Goal: Information Seeking & Learning: Check status

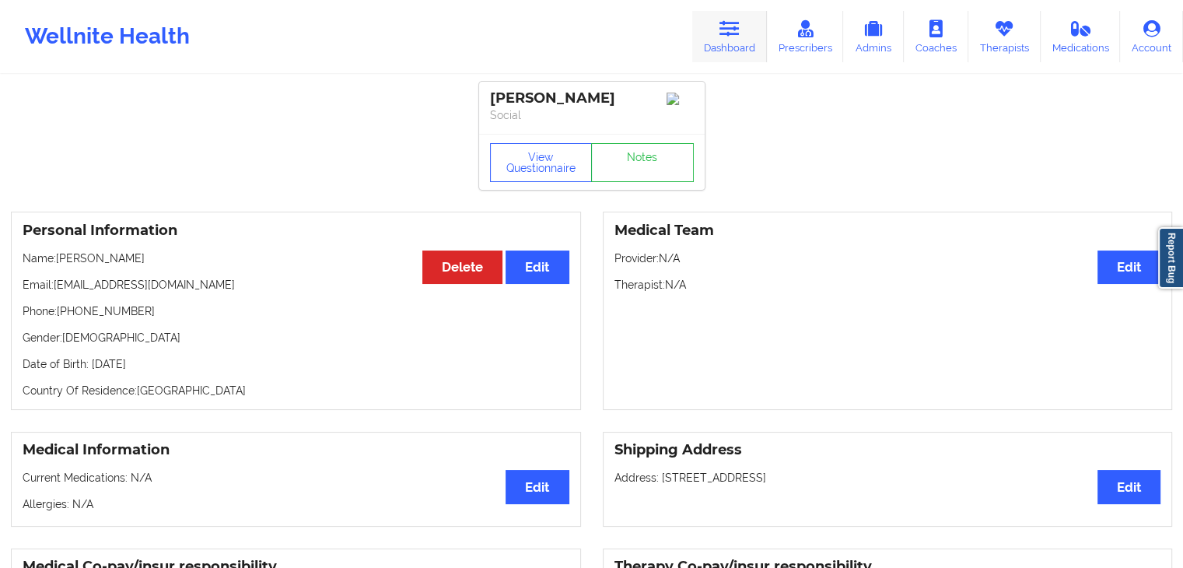
click at [731, 23] on icon at bounding box center [729, 28] width 20 height 17
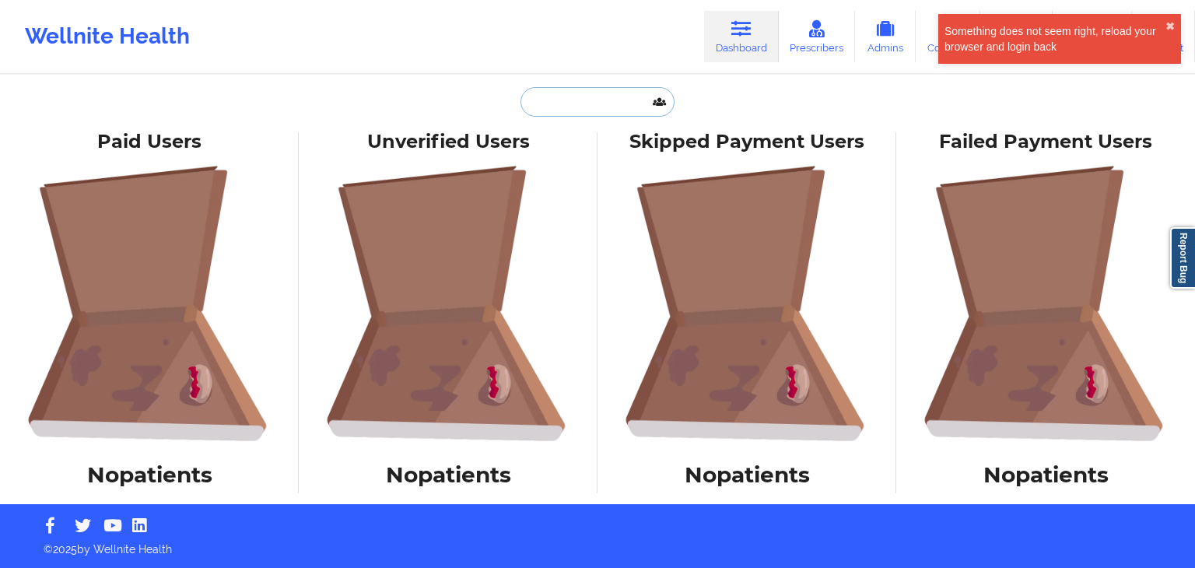
click at [555, 109] on input "text" at bounding box center [597, 102] width 154 height 30
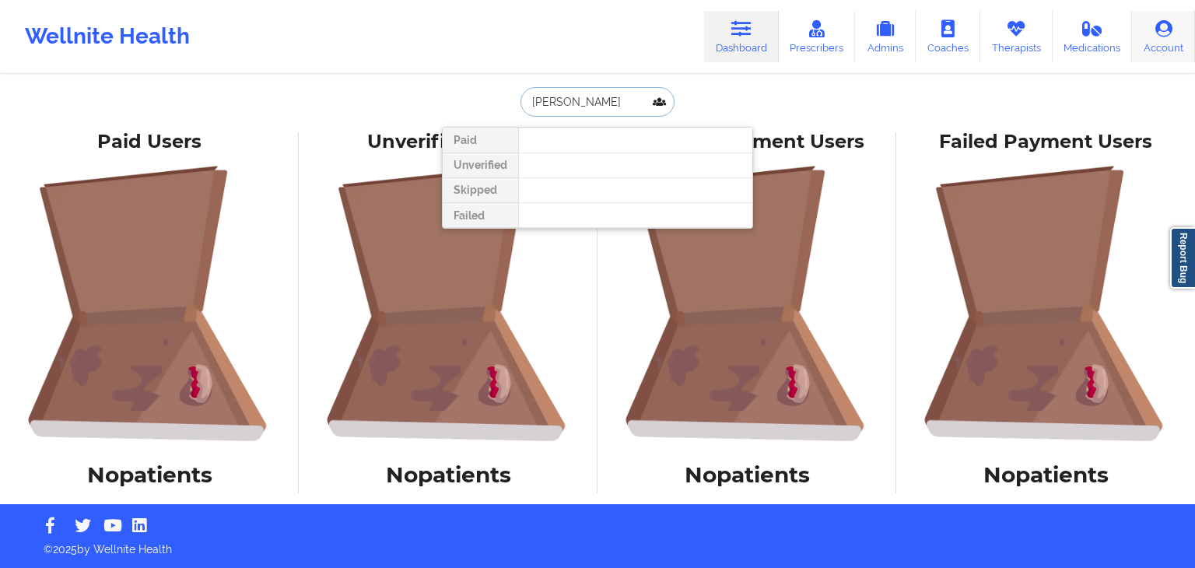
type input "[PERSON_NAME]"
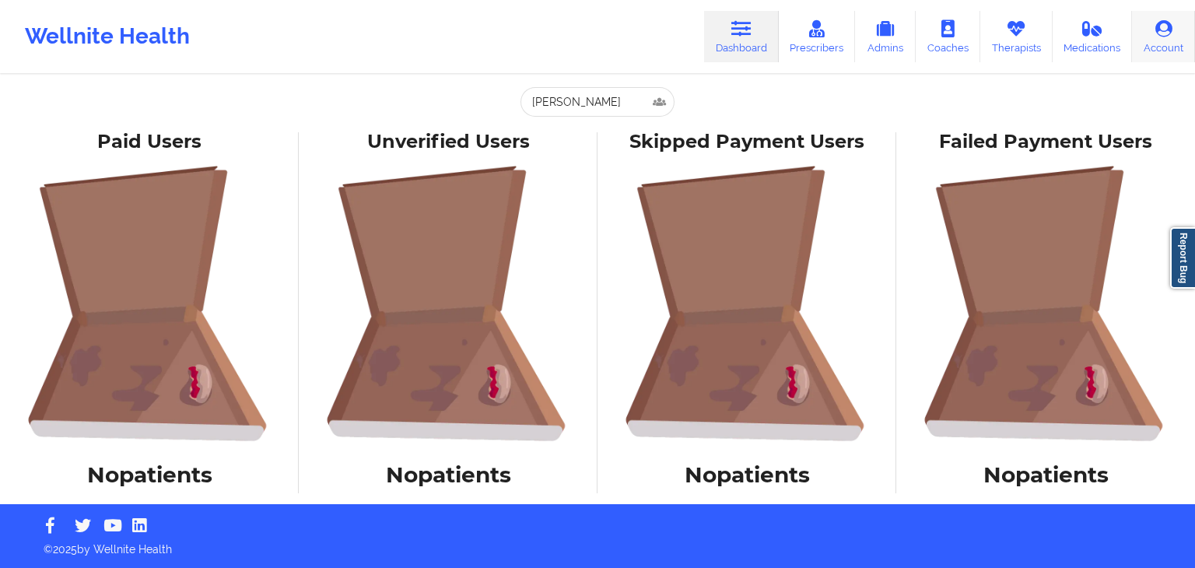
click at [1151, 46] on link "Account" at bounding box center [1163, 36] width 63 height 51
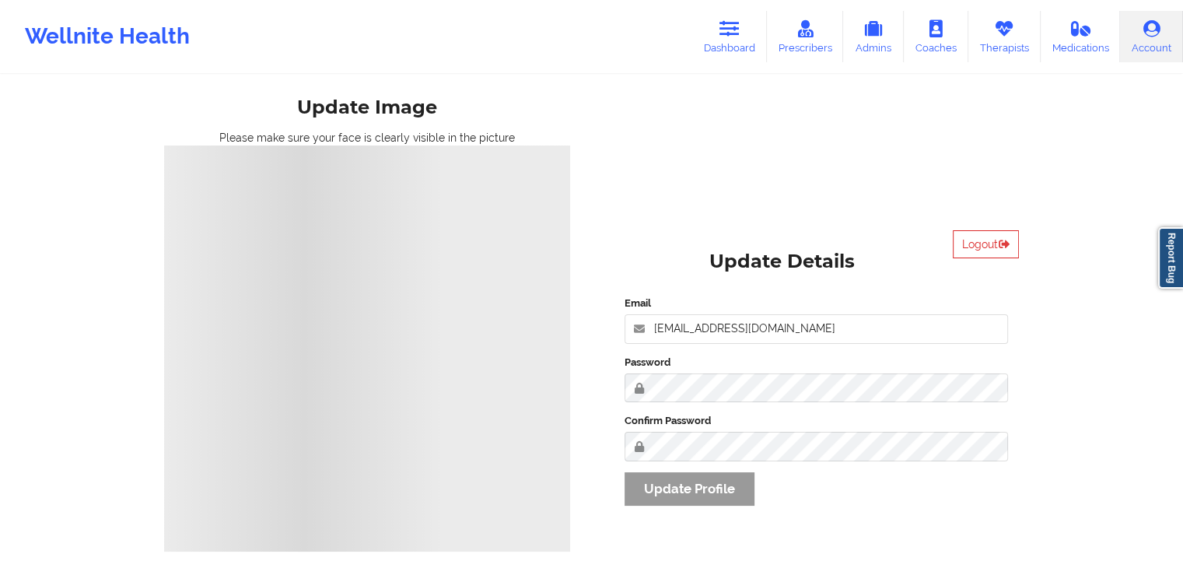
click at [688, 492] on div "Email [EMAIL_ADDRESS][DOMAIN_NAME] Password Confirm Password Update Profile" at bounding box center [817, 406] width 406 height 243
click at [980, 240] on button "Logout" at bounding box center [986, 244] width 66 height 28
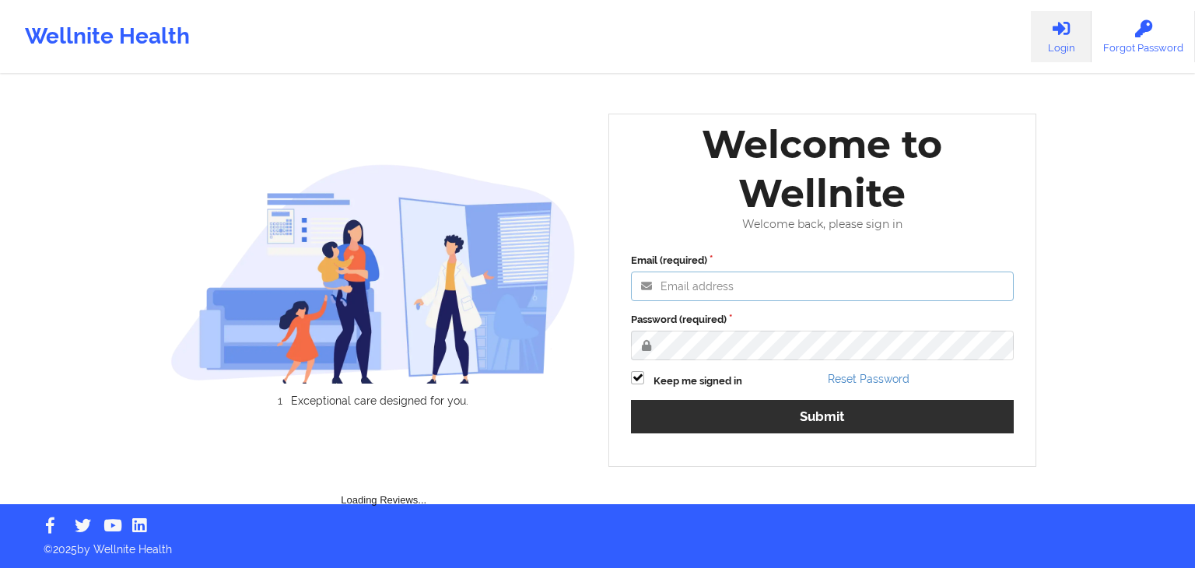
type input "[EMAIL_ADDRESS][DOMAIN_NAME]"
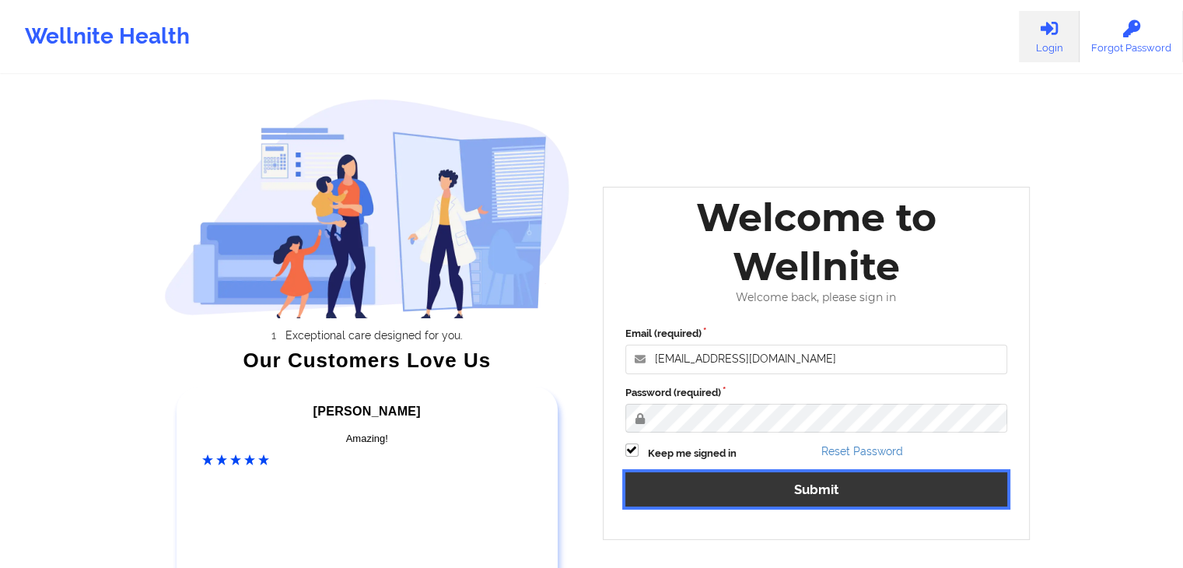
click at [974, 491] on button "Submit" at bounding box center [816, 488] width 383 height 33
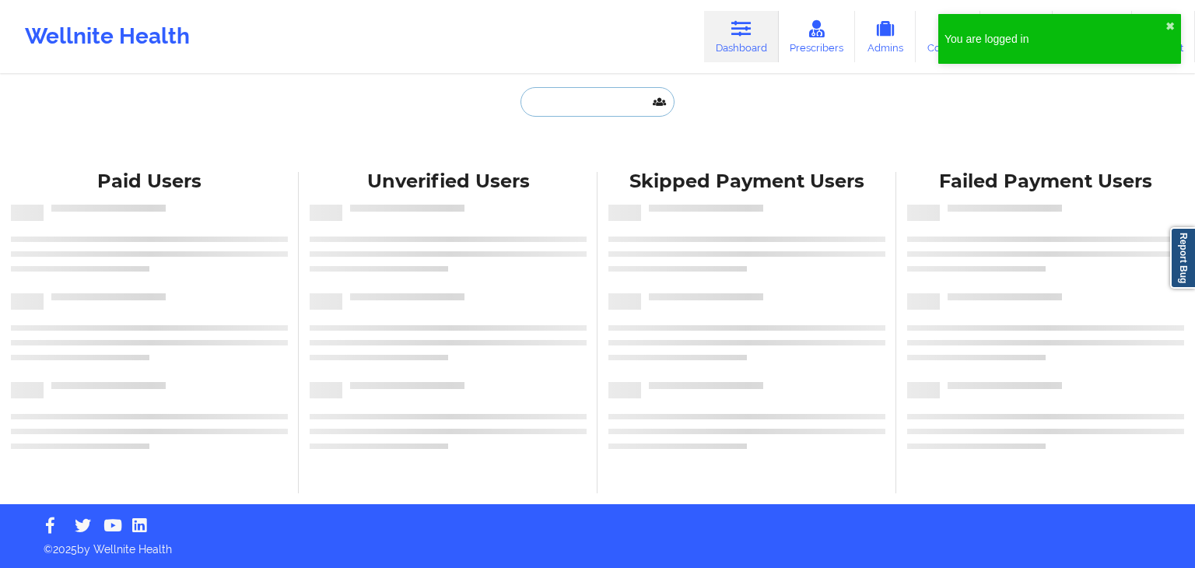
click at [577, 100] on input "text" at bounding box center [597, 102] width 154 height 30
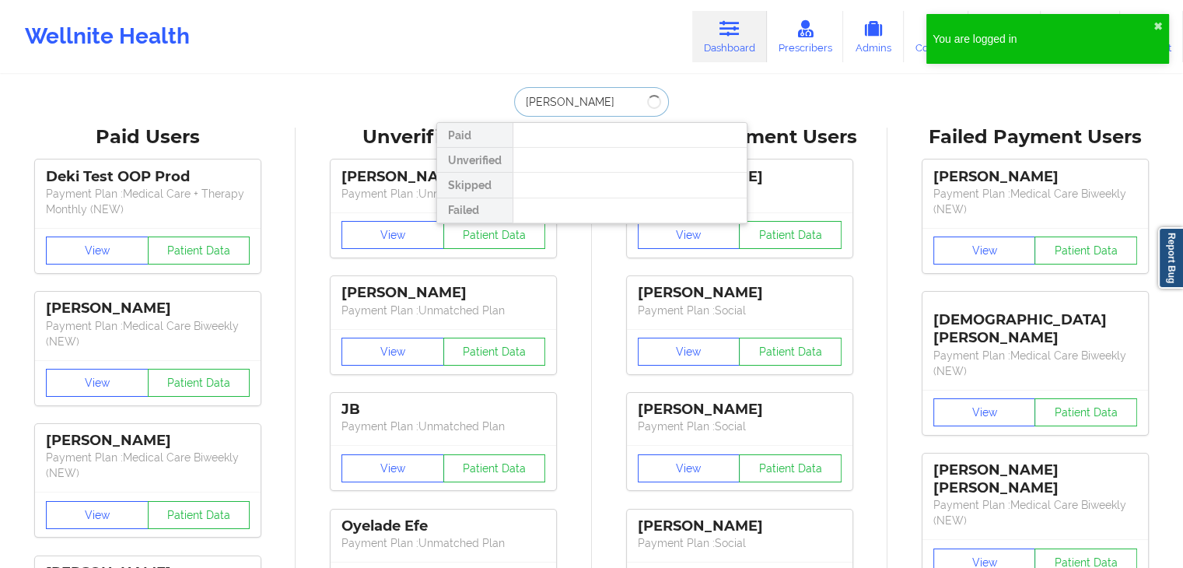
type input "[PERSON_NAME]"
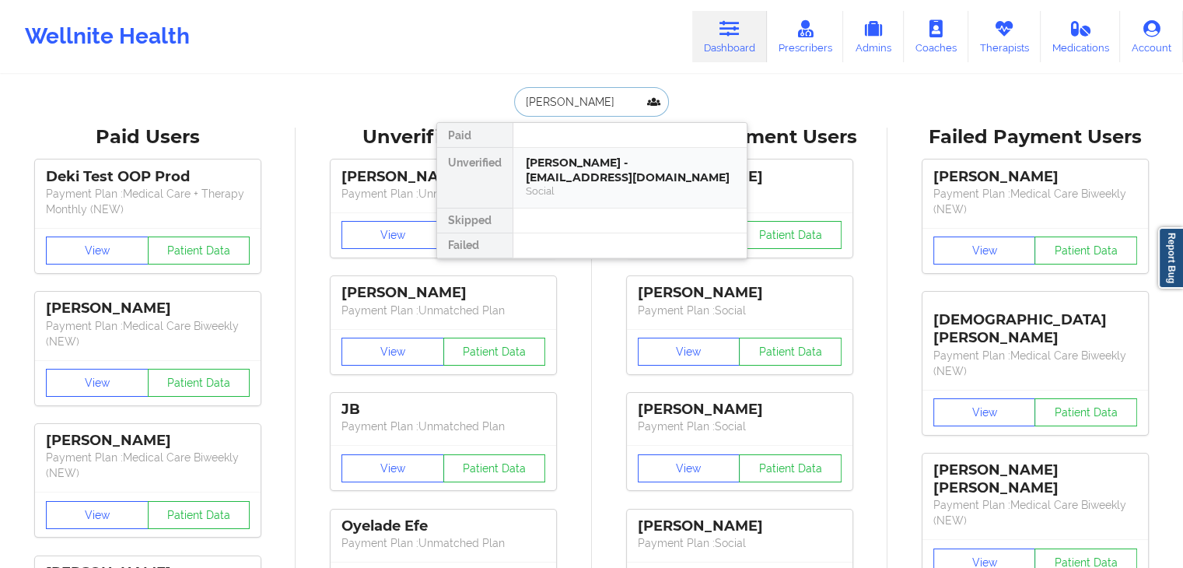
click at [589, 159] on div "[PERSON_NAME] - [EMAIL_ADDRESS][DOMAIN_NAME]" at bounding box center [630, 170] width 208 height 29
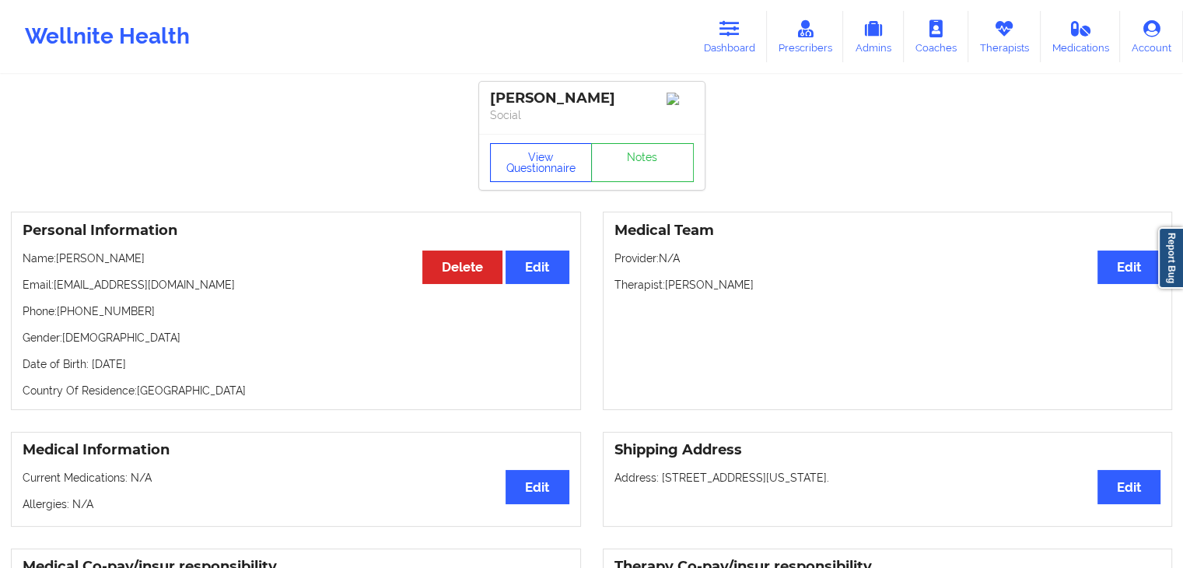
click at [549, 170] on button "View Questionnaire" at bounding box center [541, 162] width 103 height 39
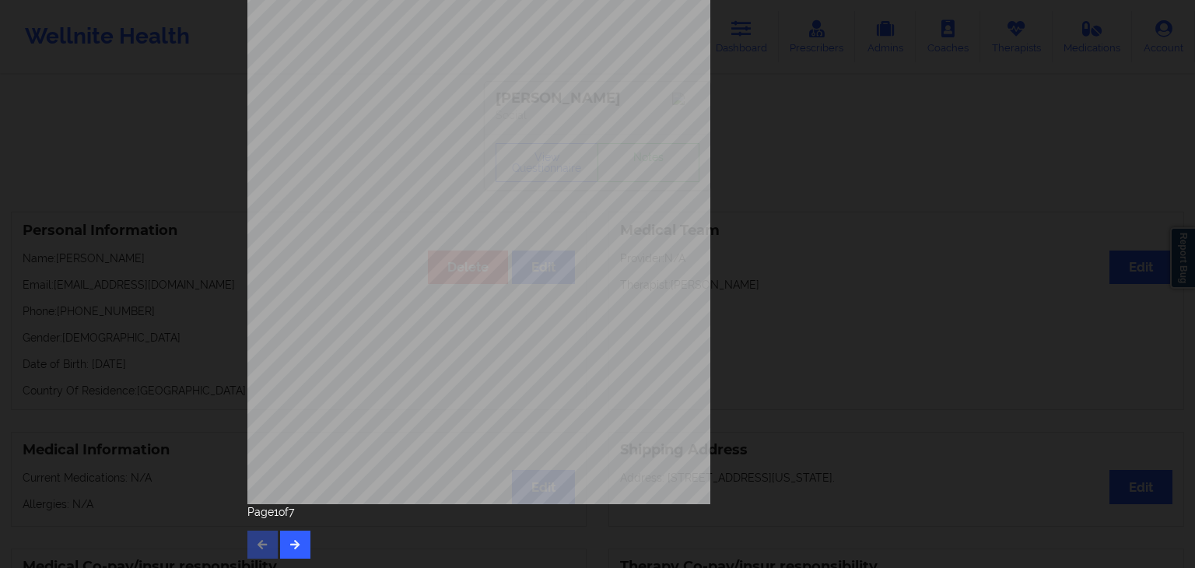
scroll to position [174, 0]
click at [303, 533] on button "button" at bounding box center [295, 543] width 30 height 28
click at [301, 544] on button "button" at bounding box center [295, 543] width 30 height 28
click at [291, 545] on icon "button" at bounding box center [295, 541] width 13 height 9
click at [302, 542] on button "button" at bounding box center [295, 543] width 30 height 28
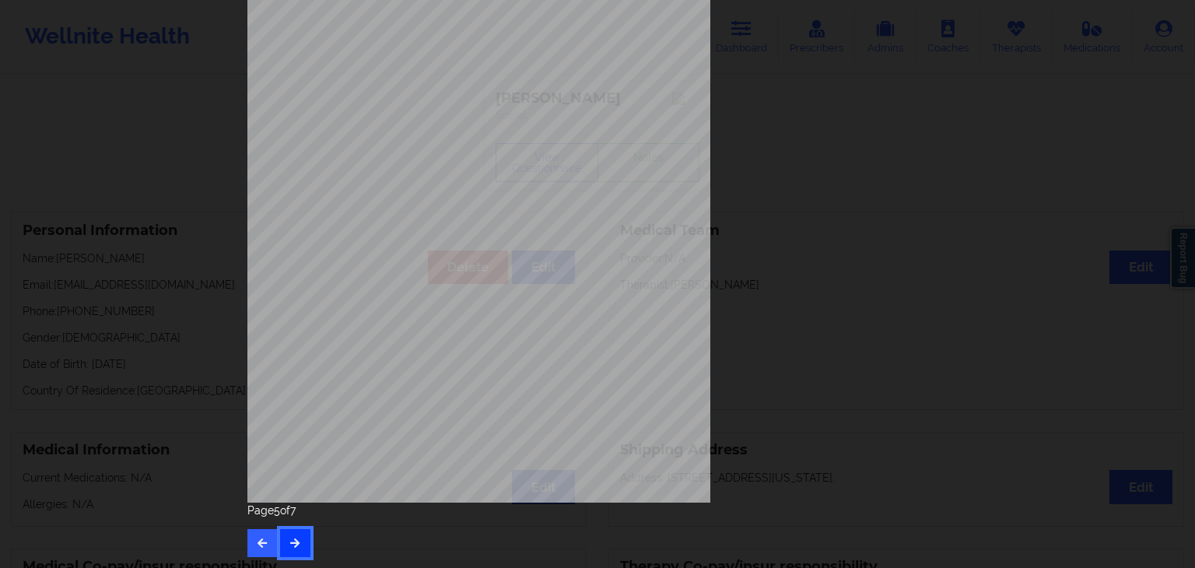
click at [296, 545] on icon "button" at bounding box center [295, 541] width 13 height 9
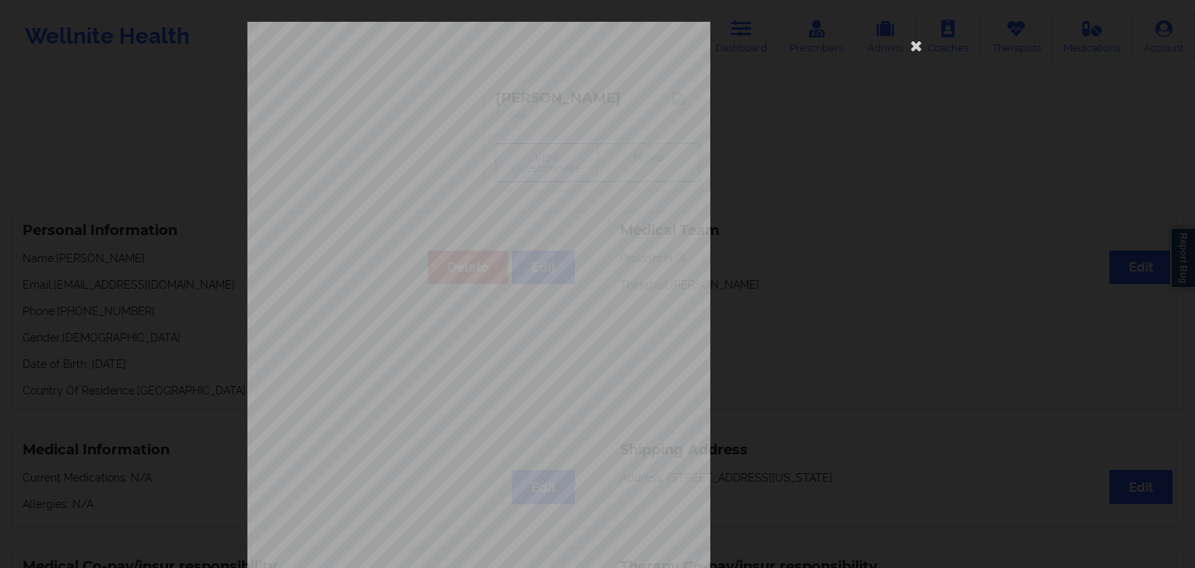
click at [925, 38] on div "Insurance company type details by patient commercial Insurance Member ID for pa…" at bounding box center [597, 349] width 700 height 655
drag, startPoint x: 925, startPoint y: 38, endPoint x: 977, endPoint y: 12, distance: 58.1
click at [977, 12] on div "Insurance company type details by patient commercial Insurance Member ID for pa…" at bounding box center [597, 284] width 1195 height 568
click at [919, 44] on icon at bounding box center [916, 45] width 25 height 25
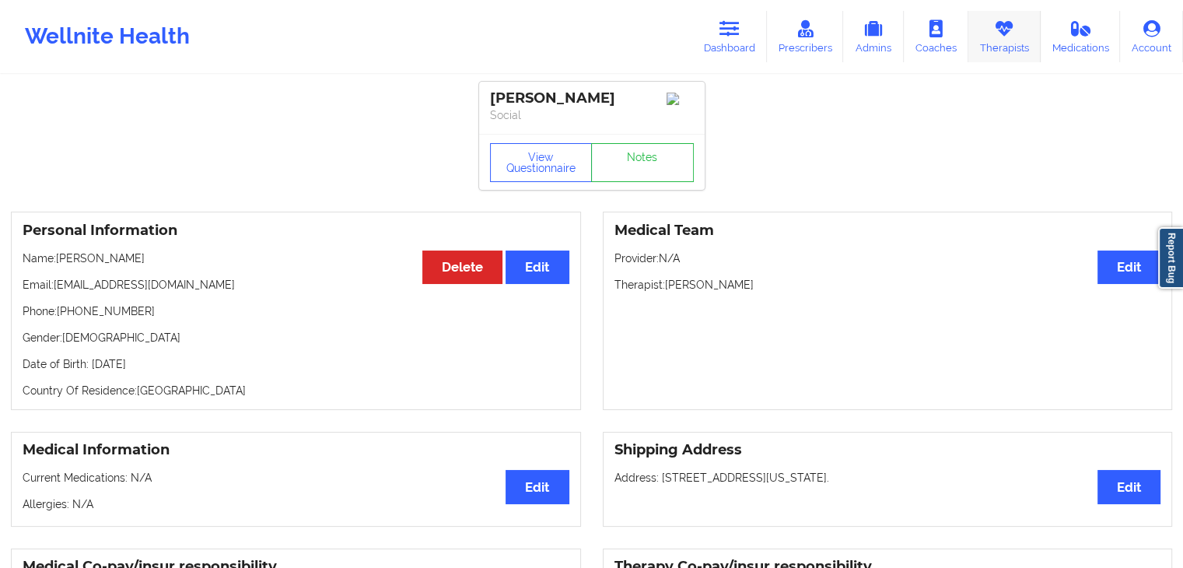
click at [1008, 41] on link "Therapists" at bounding box center [1004, 36] width 72 height 51
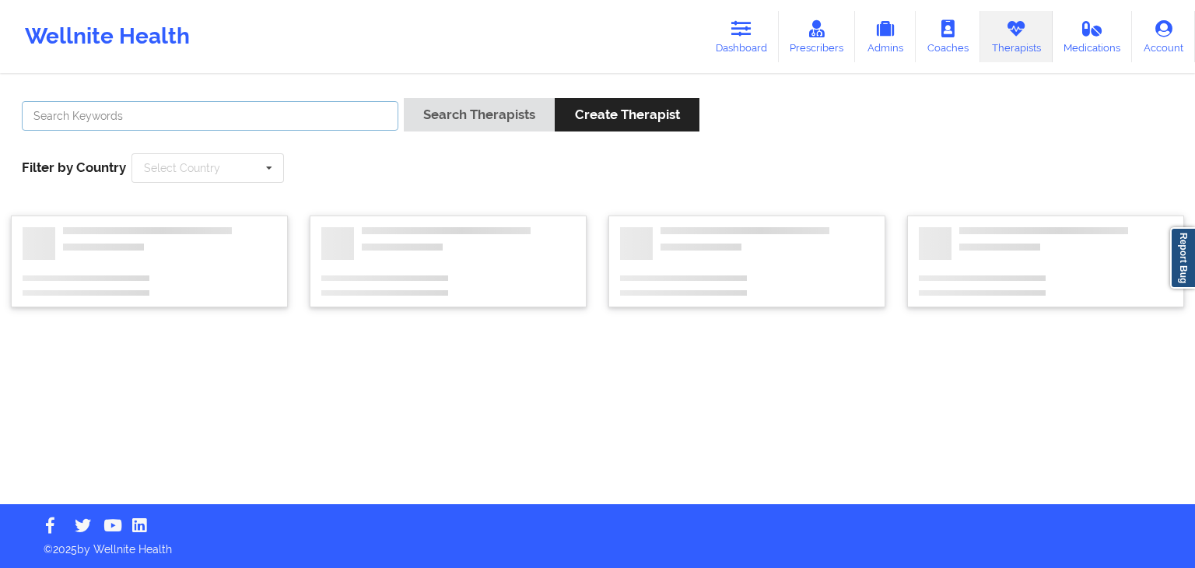
click at [265, 105] on input "text" at bounding box center [210, 116] width 376 height 30
type input "cherish rexroat"
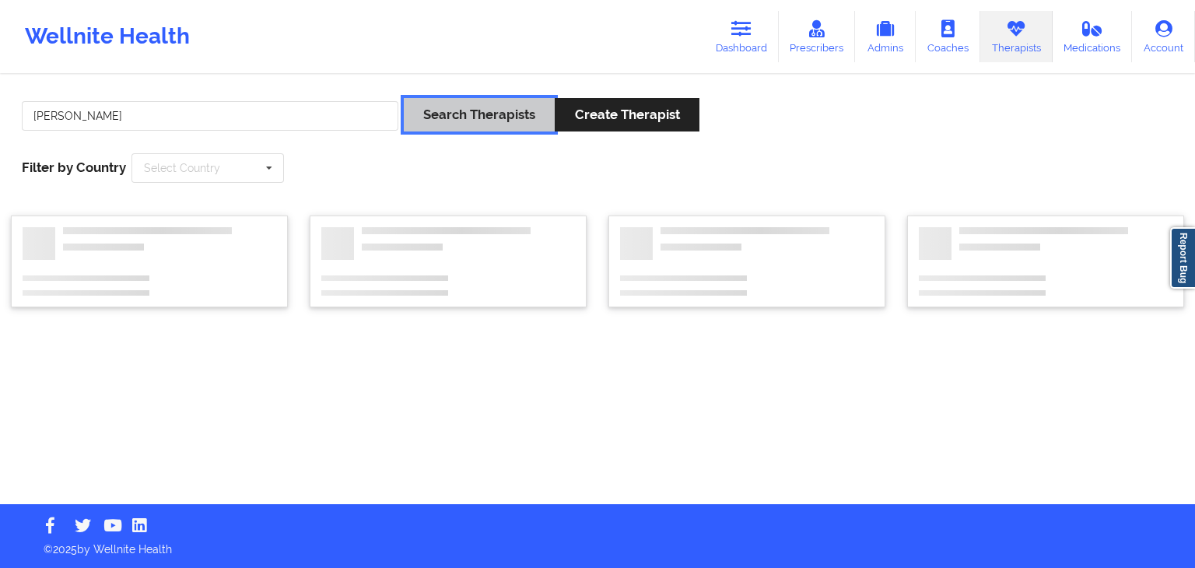
click at [472, 111] on button "Search Therapists" at bounding box center [479, 114] width 151 height 33
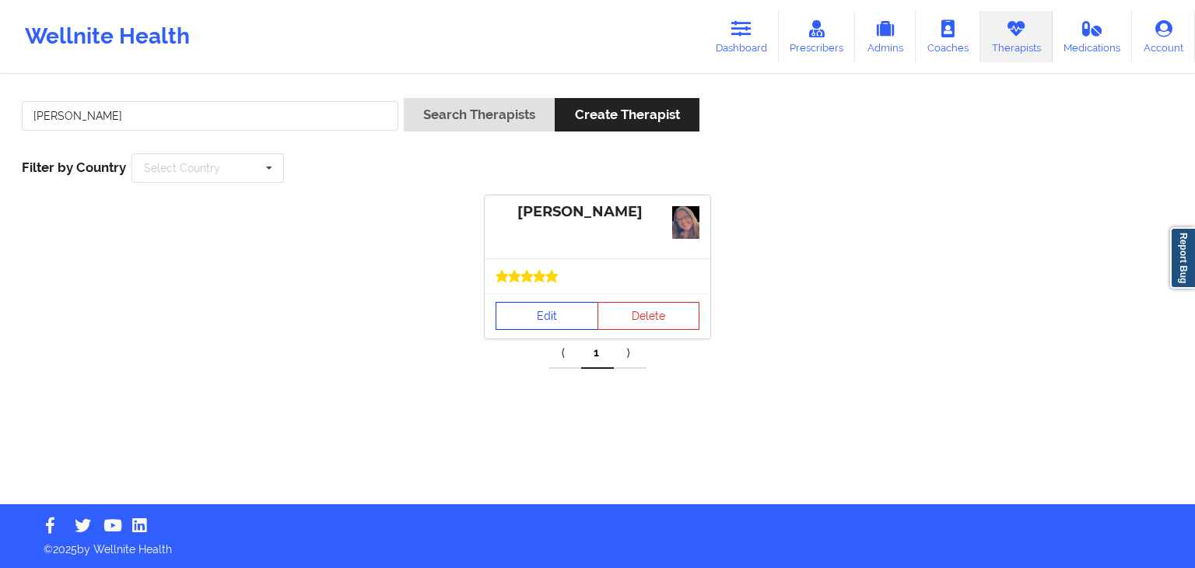
click at [537, 316] on link "Edit" at bounding box center [546, 316] width 103 height 28
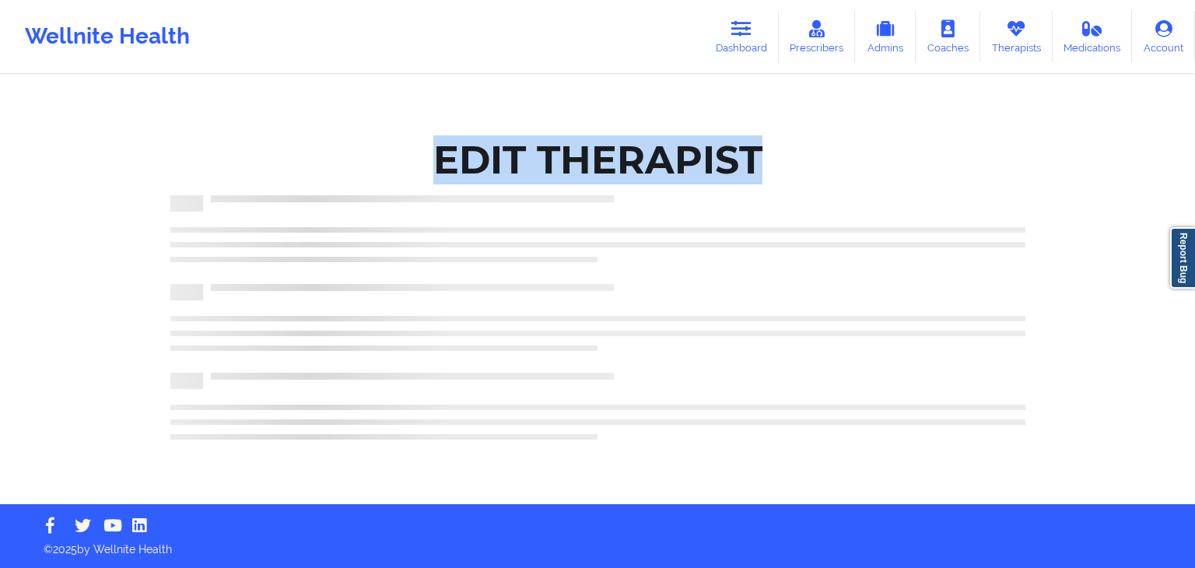
drag, startPoint x: 1194, startPoint y: 71, endPoint x: 1194, endPoint y: 155, distance: 84.0
click at [1194, 155] on div "Wellnite Health Dashboard Prescribers Admins Coaches Therapists Medications Acc…" at bounding box center [597, 252] width 1195 height 504
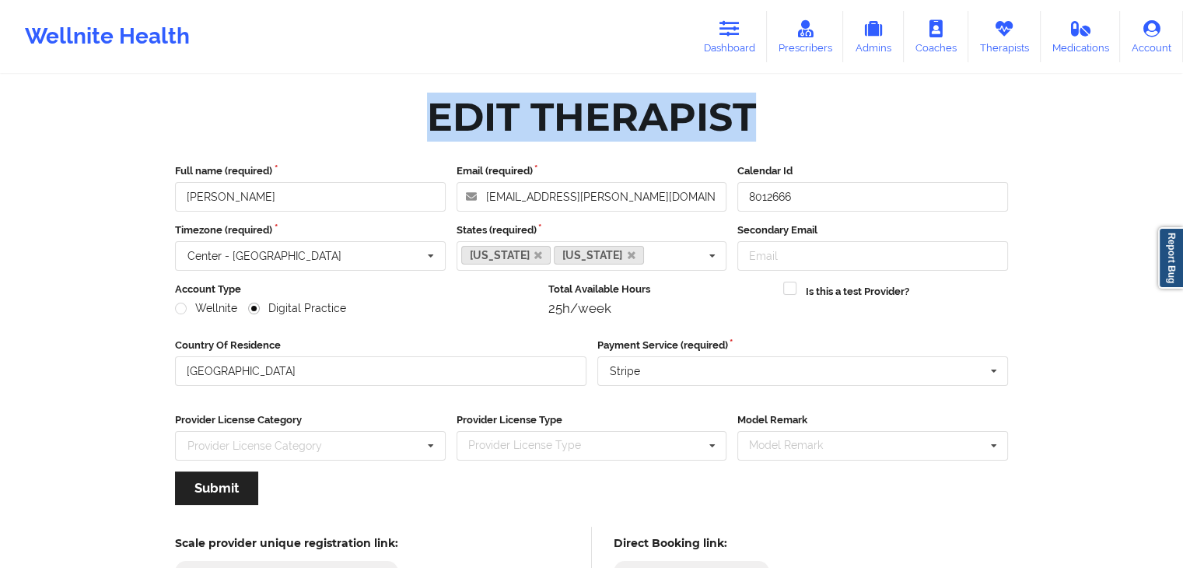
scroll to position [129, 0]
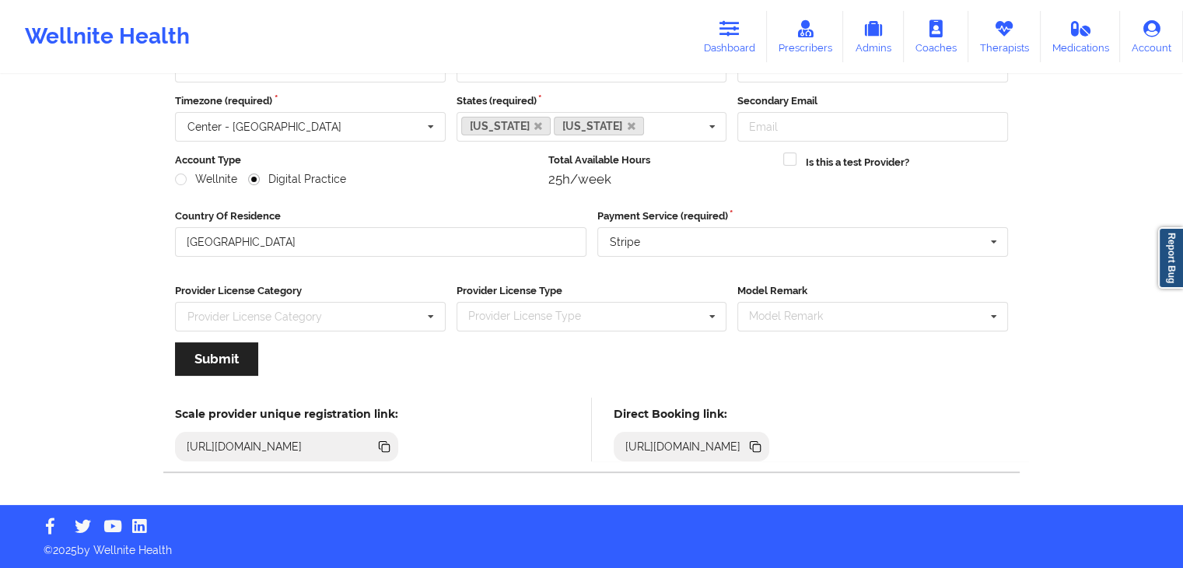
click at [761, 444] on icon at bounding box center [757, 448] width 8 height 8
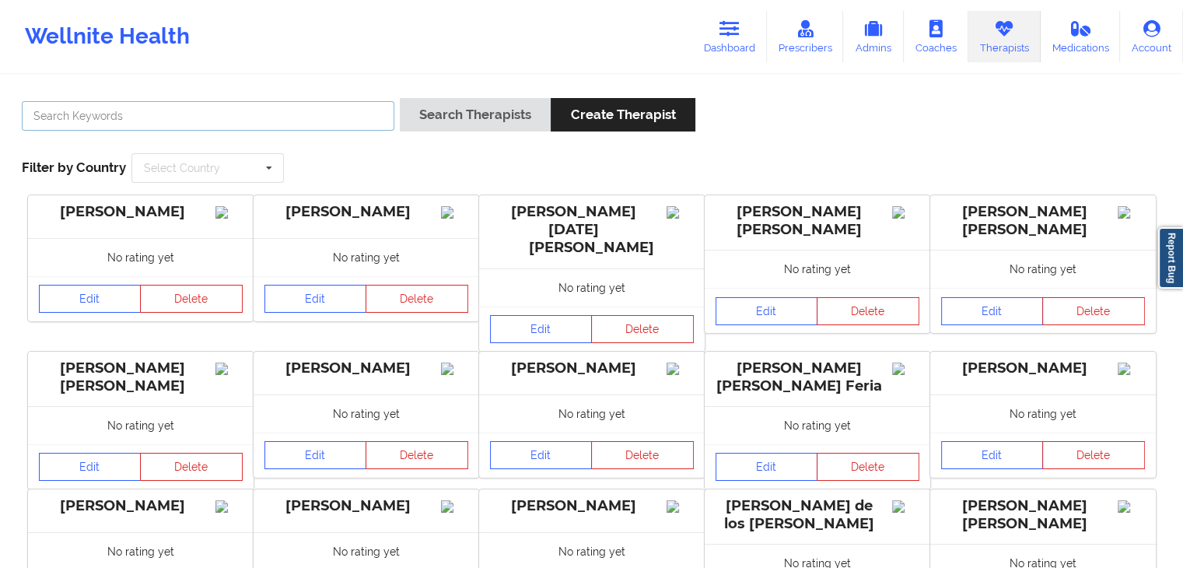
click at [338, 116] on input "text" at bounding box center [208, 116] width 373 height 30
type input "sherri task"
click at [400, 98] on button "Search Therapists" at bounding box center [475, 114] width 151 height 33
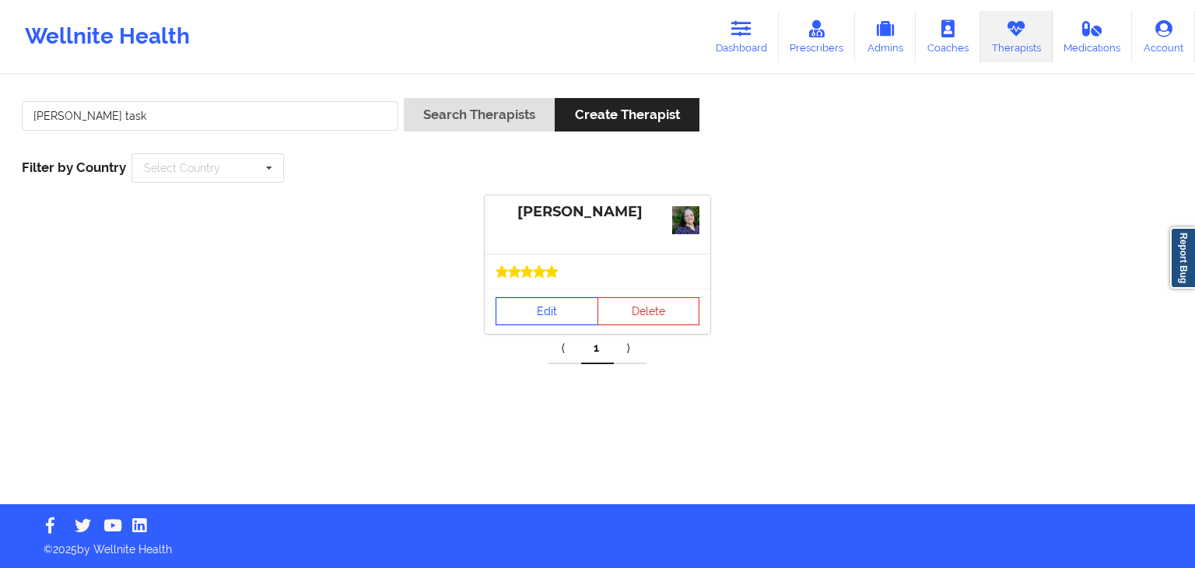
click at [534, 310] on link "Edit" at bounding box center [546, 311] width 103 height 28
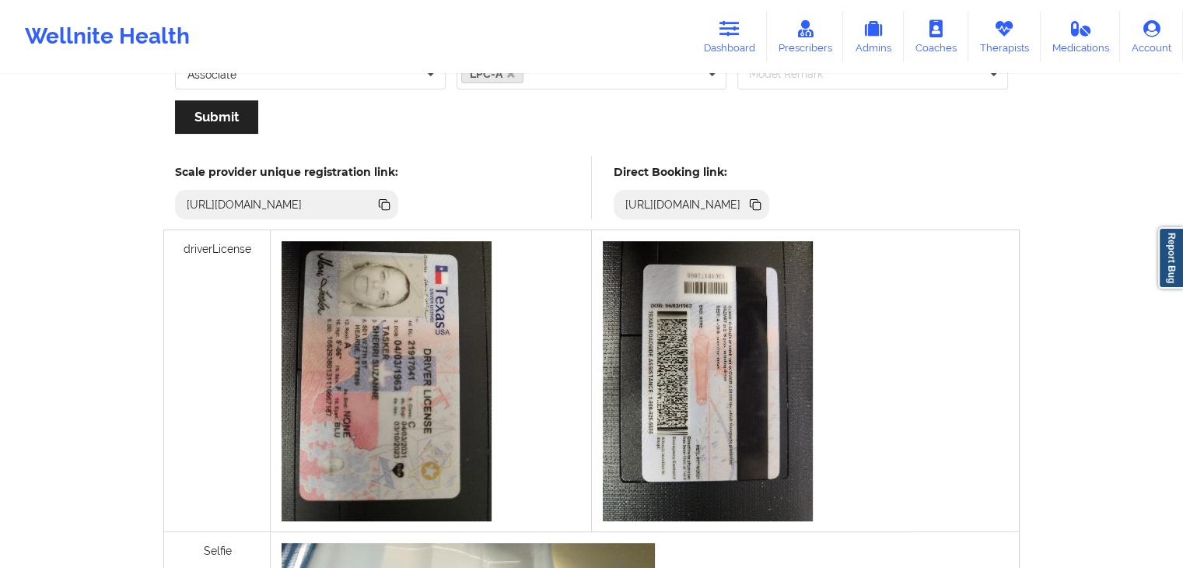
scroll to position [393, 0]
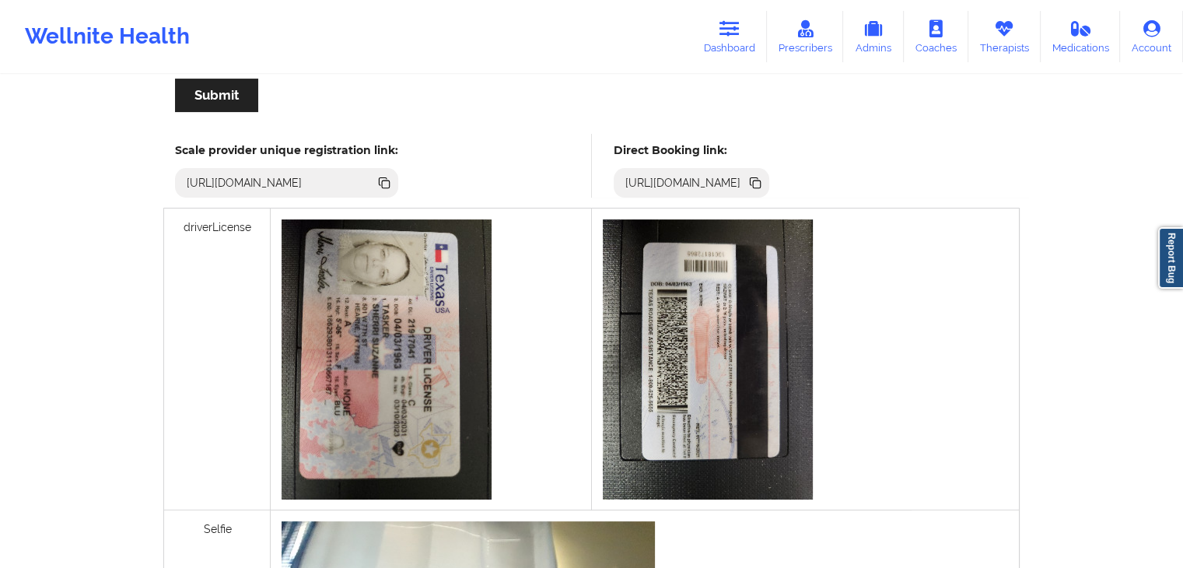
click at [761, 184] on icon at bounding box center [757, 184] width 8 height 8
click at [712, 42] on link "Dashboard" at bounding box center [729, 36] width 75 height 51
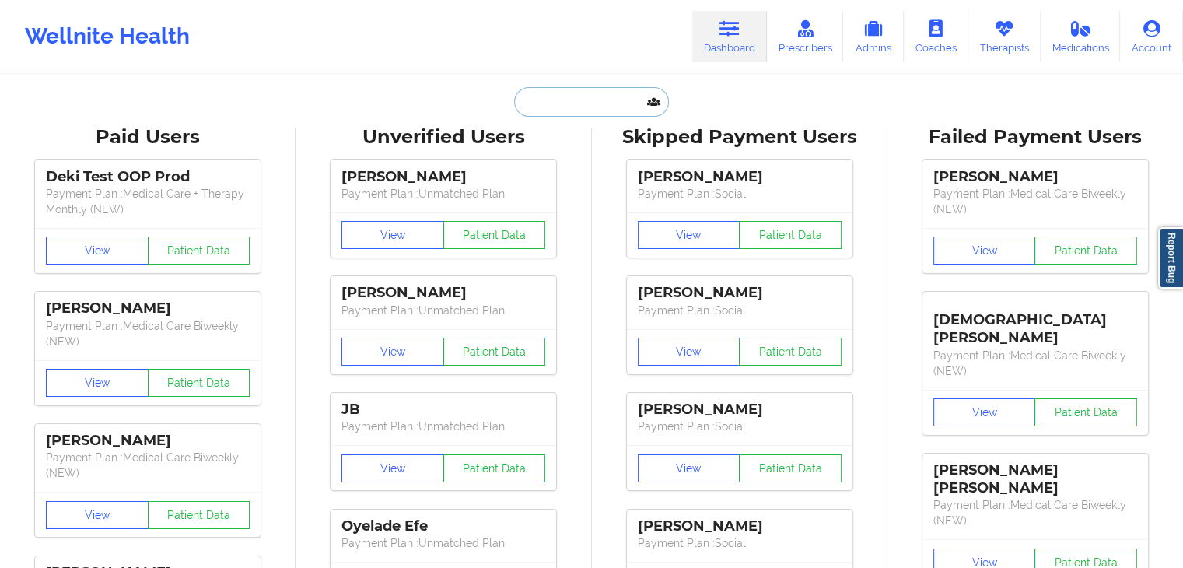
click at [593, 97] on input "text" at bounding box center [591, 102] width 154 height 30
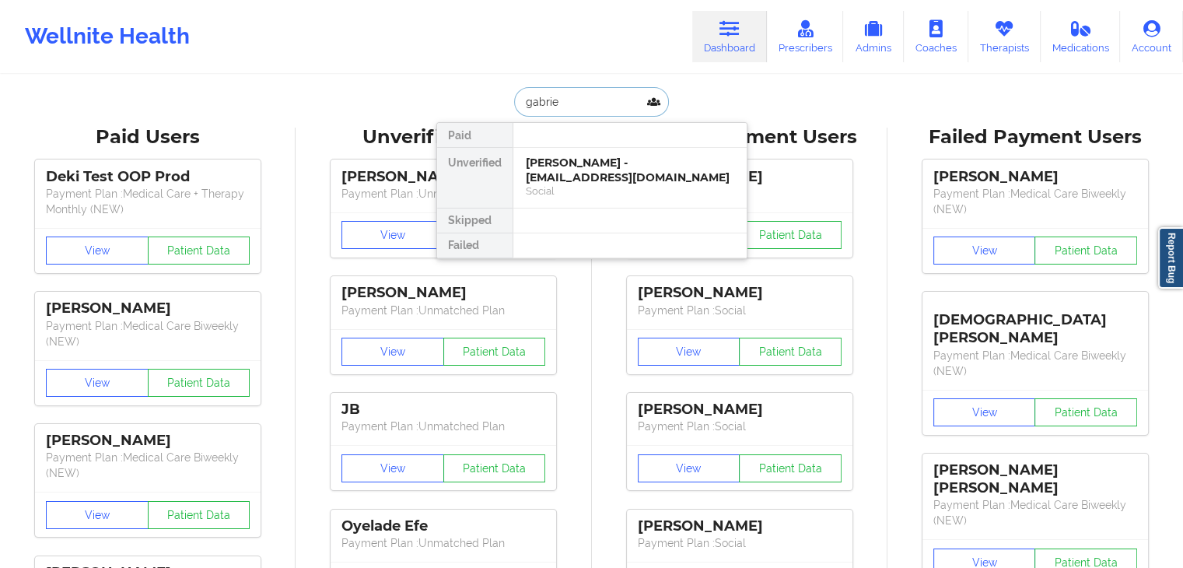
type input "[PERSON_NAME]"
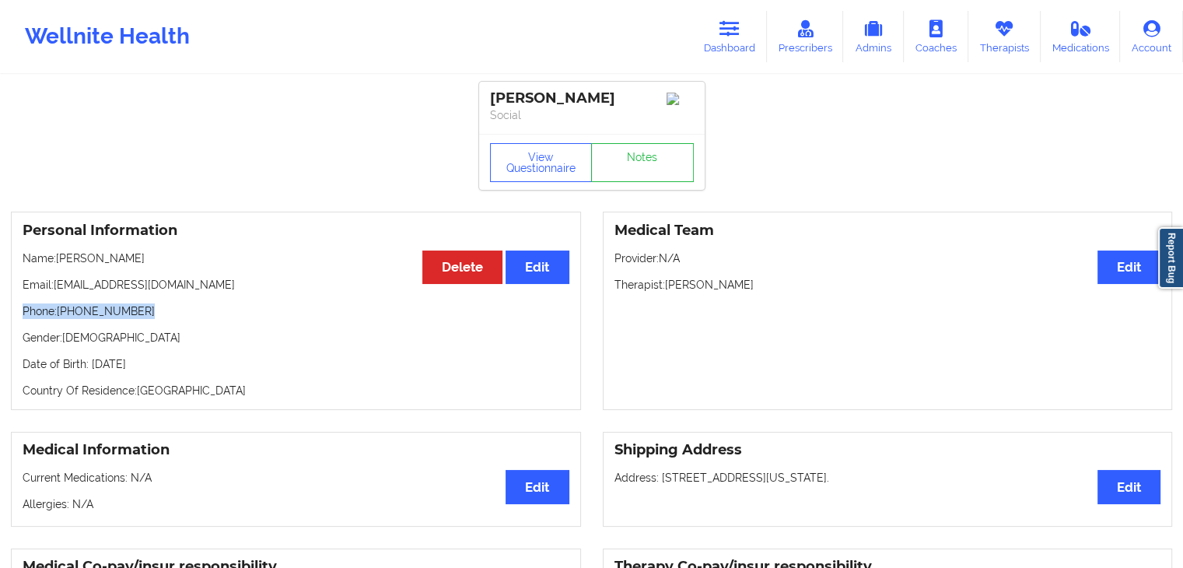
drag, startPoint x: 22, startPoint y: 314, endPoint x: 135, endPoint y: 320, distance: 113.7
click at [135, 320] on div "Personal Information Edit Delete Name: Gabriela Almanza Email: gabbyalmanzahd@g…" at bounding box center [296, 311] width 570 height 198
copy p "Phone: +1915-346-9751"
drag, startPoint x: 747, startPoint y: 47, endPoint x: 685, endPoint y: 57, distance: 62.9
click at [747, 47] on link "Dashboard" at bounding box center [729, 36] width 75 height 51
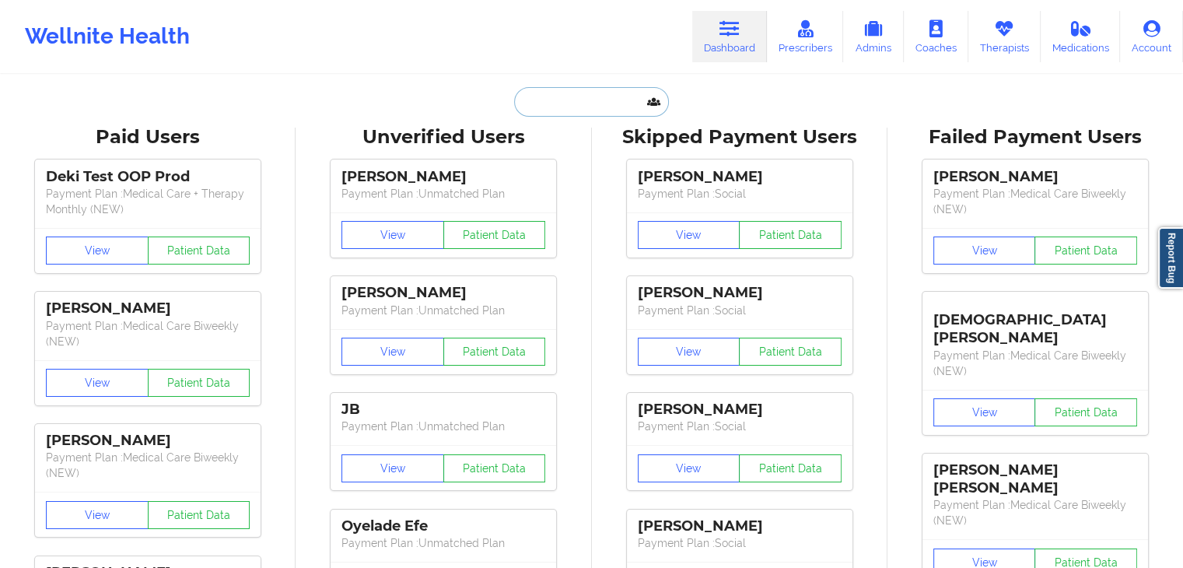
click at [562, 101] on input "text" at bounding box center [591, 102] width 154 height 30
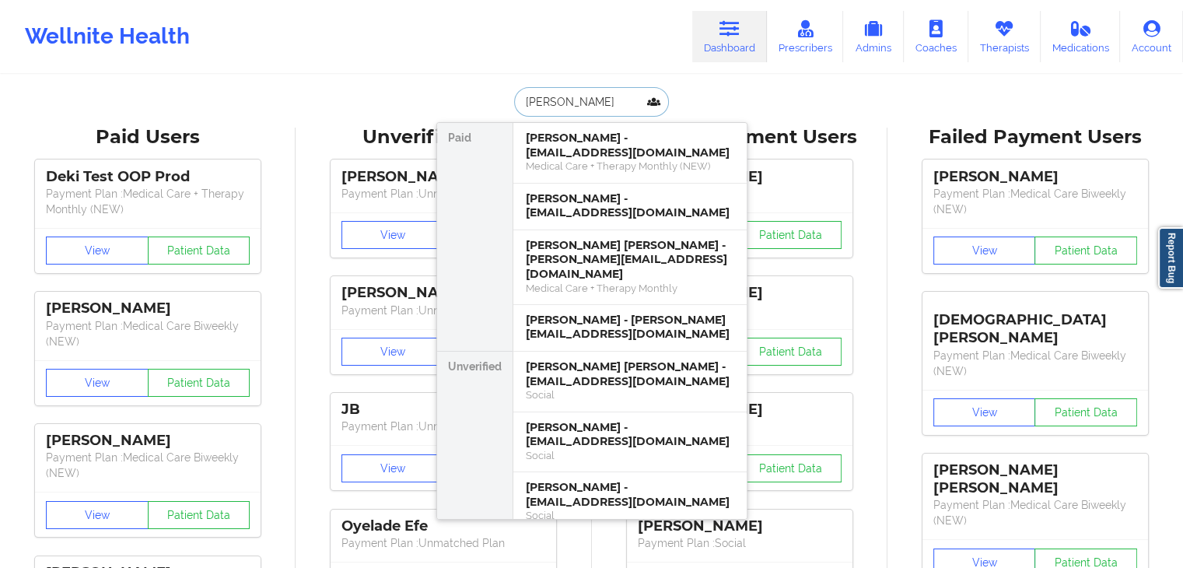
type input "sandy canova"
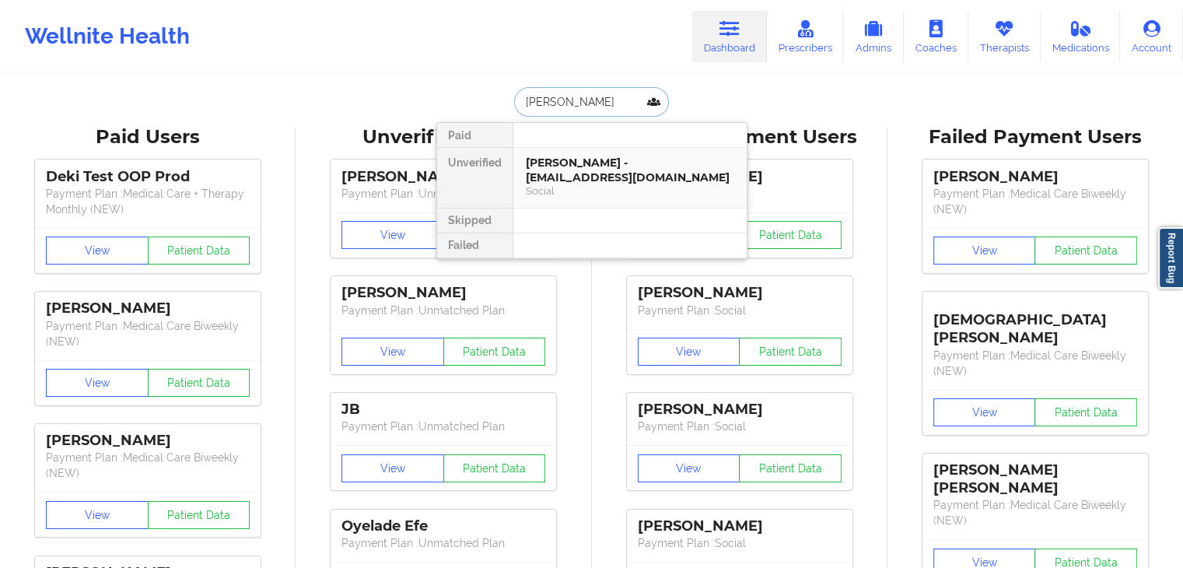
click at [595, 163] on div "Sandy Canova - canova906@gmail.com" at bounding box center [630, 170] width 208 height 29
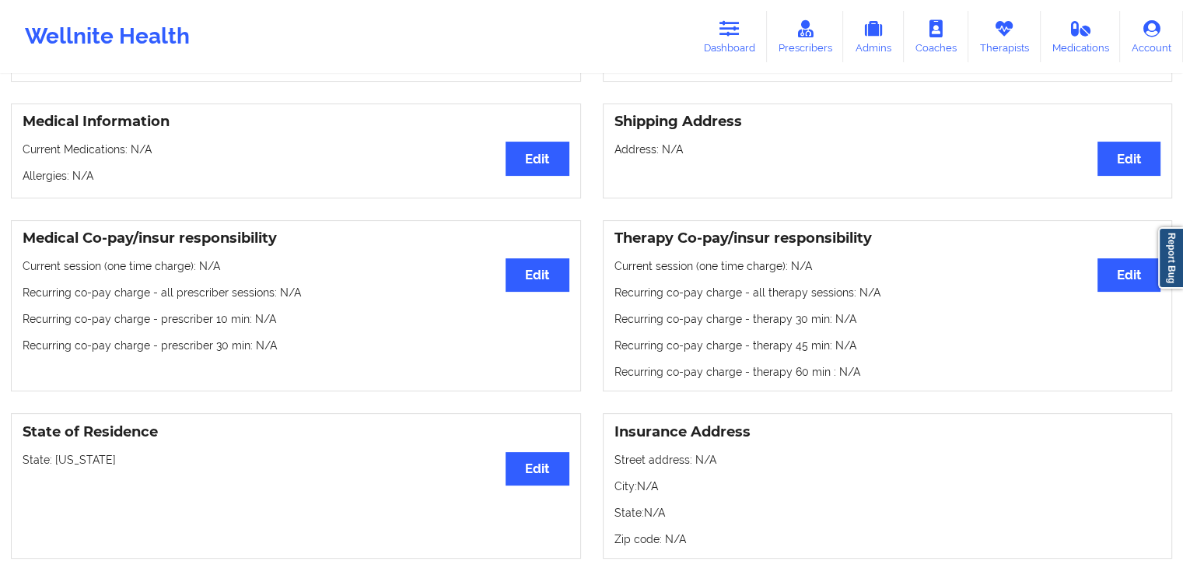
scroll to position [373, 0]
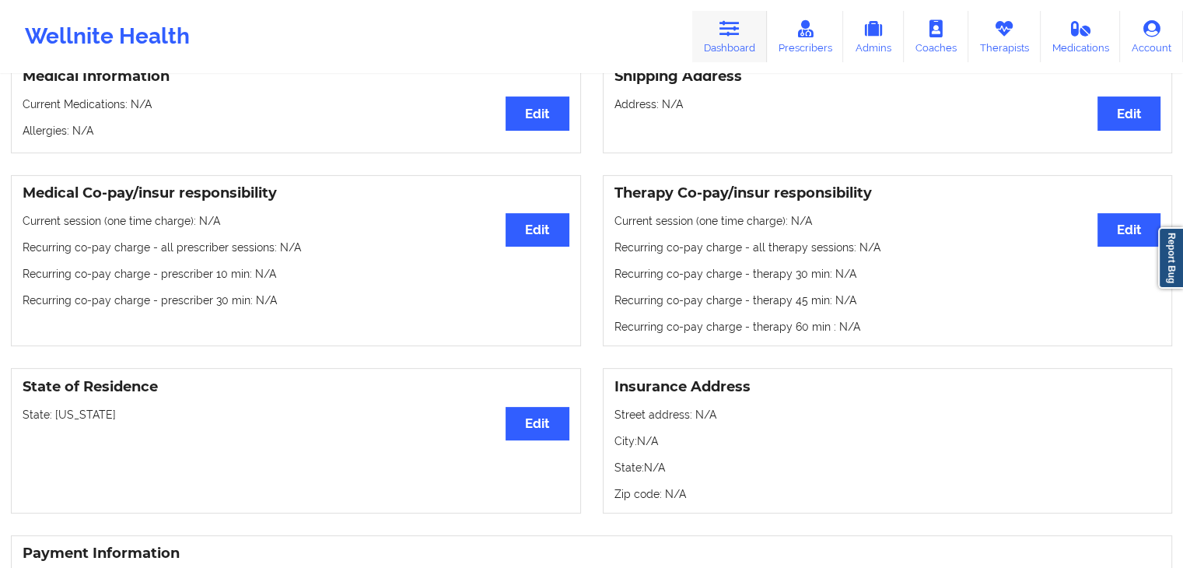
click at [740, 16] on link "Dashboard" at bounding box center [729, 36] width 75 height 51
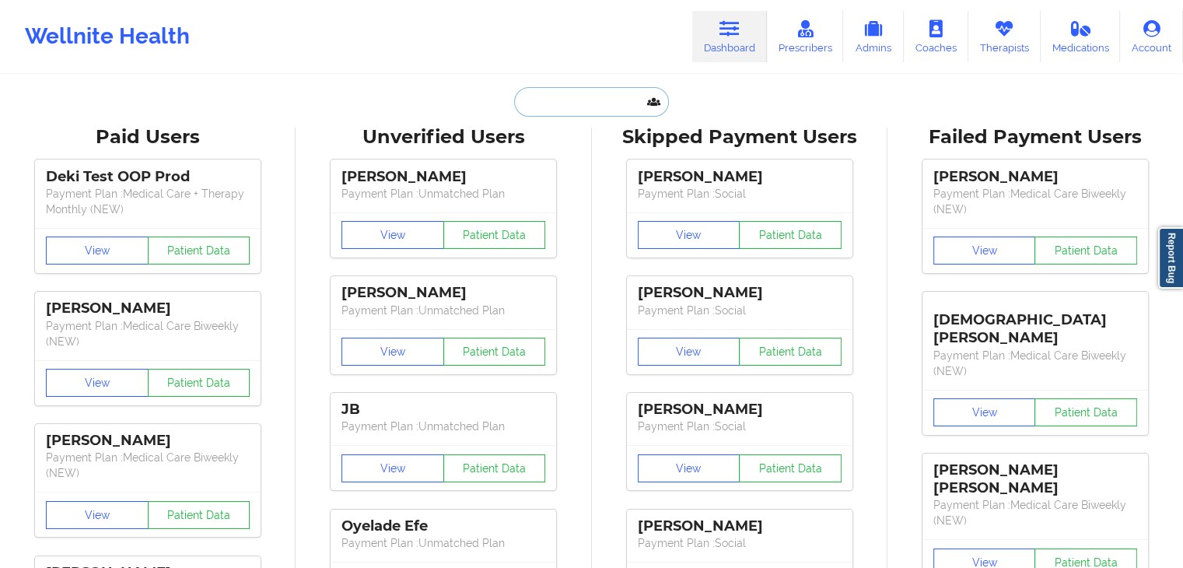
click at [618, 98] on input "text" at bounding box center [591, 102] width 154 height 30
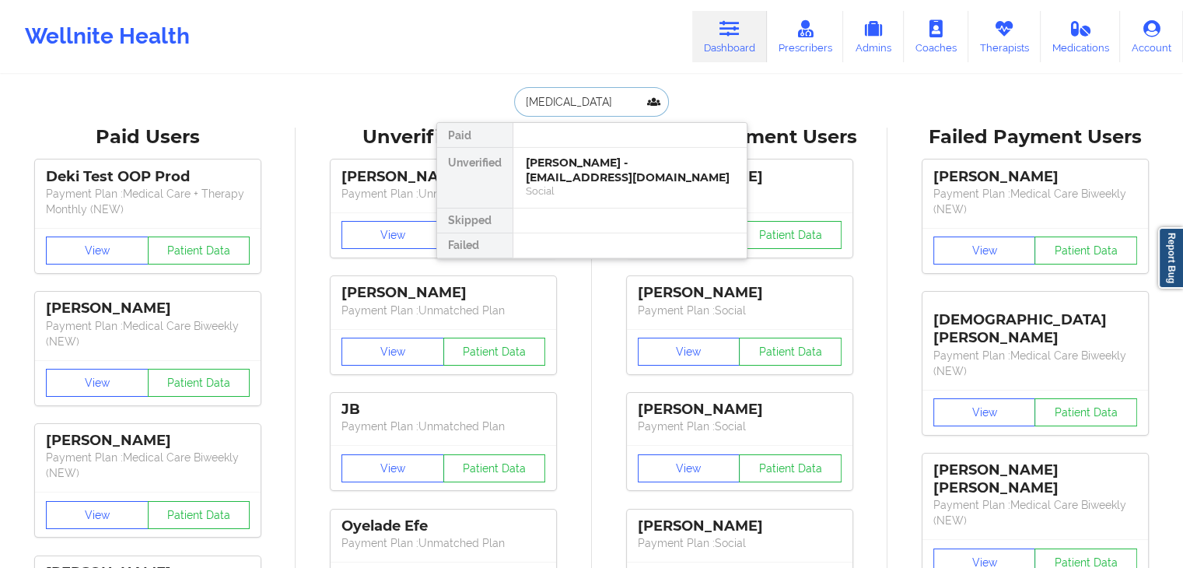
type input "nikita"
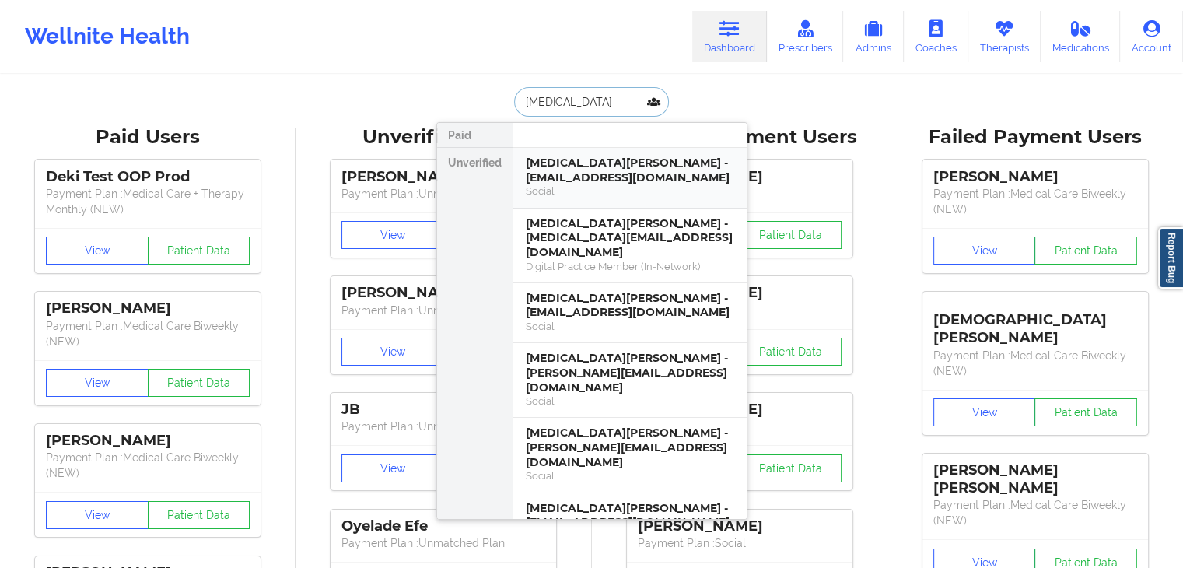
click at [618, 170] on div "Nikita Rao - raonikita05@gmail.com" at bounding box center [630, 170] width 208 height 29
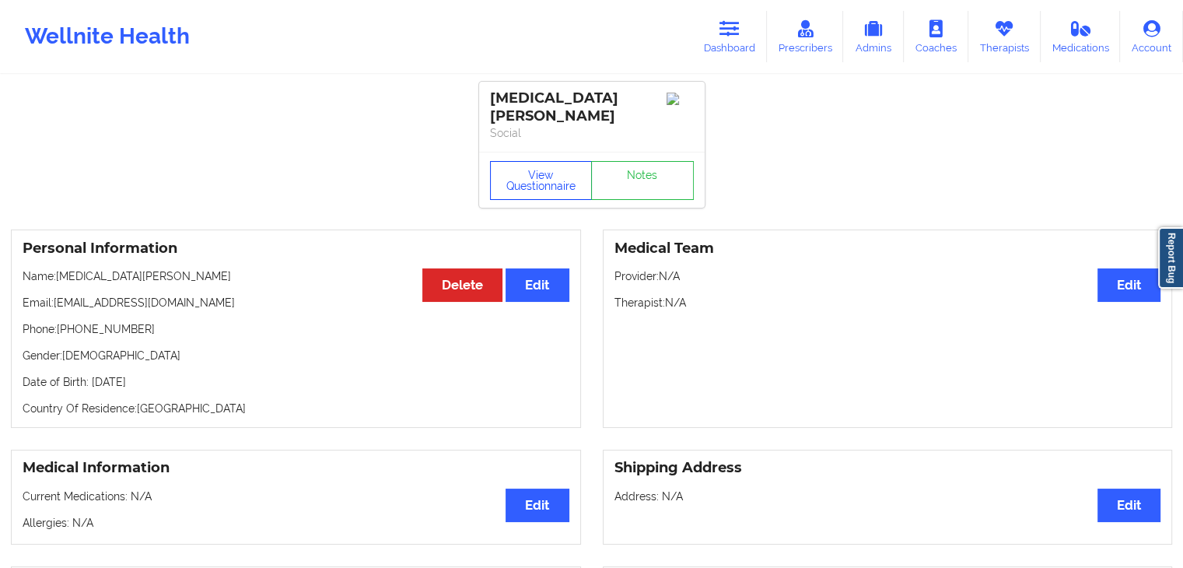
click at [539, 169] on button "View Questionnaire" at bounding box center [541, 180] width 103 height 39
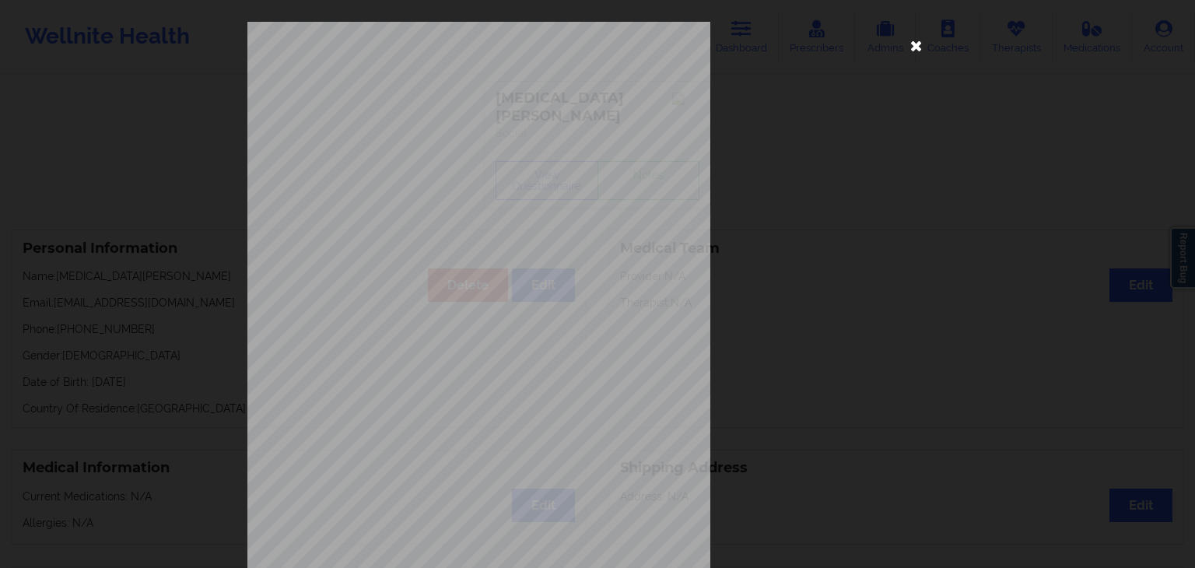
click at [904, 55] on icon at bounding box center [916, 45] width 25 height 25
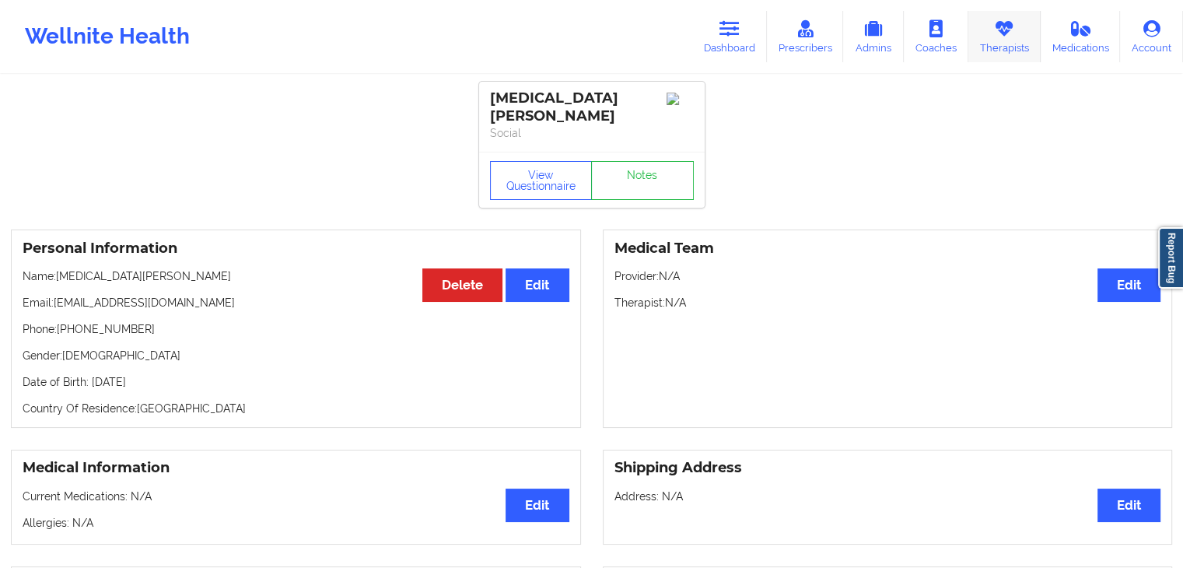
click at [1022, 33] on link "Therapists" at bounding box center [1004, 36] width 72 height 51
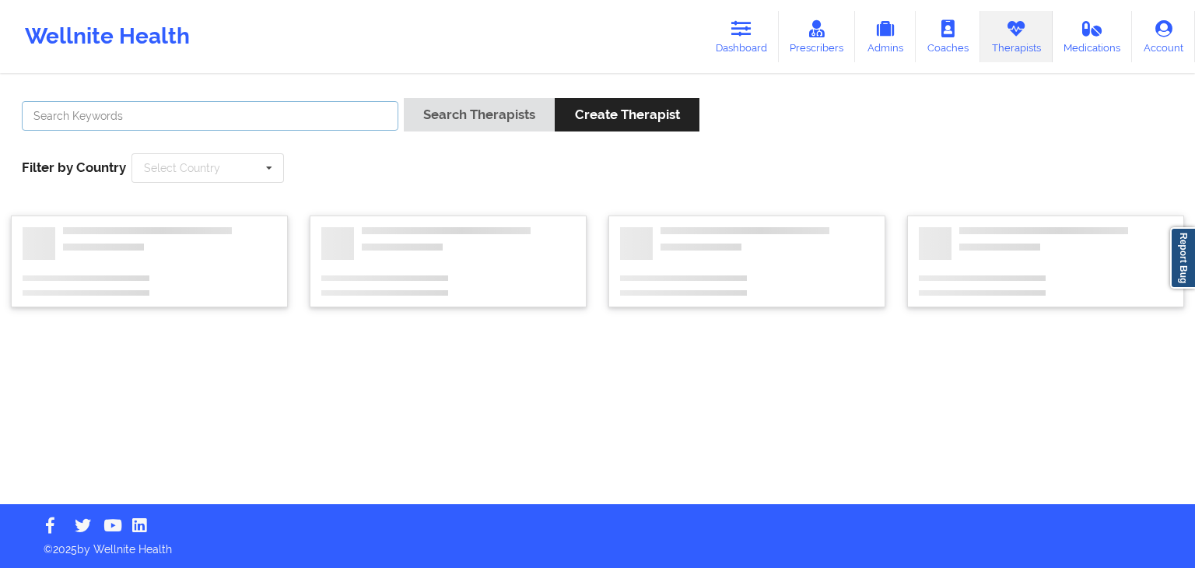
click at [281, 113] on input "text" at bounding box center [210, 116] width 376 height 30
click at [404, 98] on button "Search Therapists" at bounding box center [479, 114] width 151 height 33
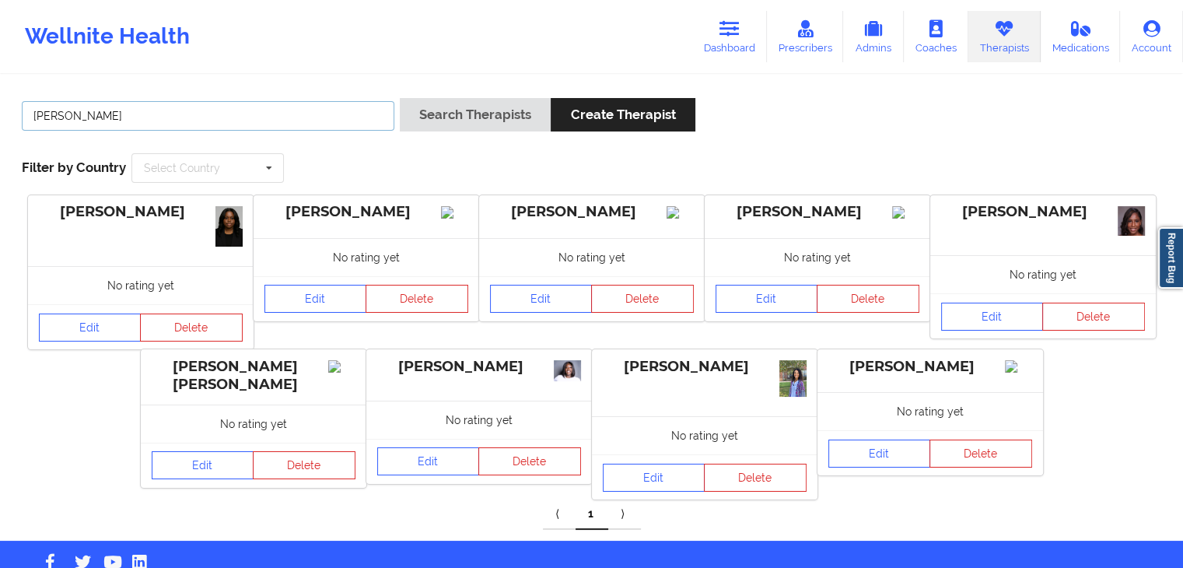
click at [272, 113] on input "dominique" at bounding box center [208, 116] width 373 height 30
click at [400, 98] on button "Search Therapists" at bounding box center [475, 114] width 151 height 33
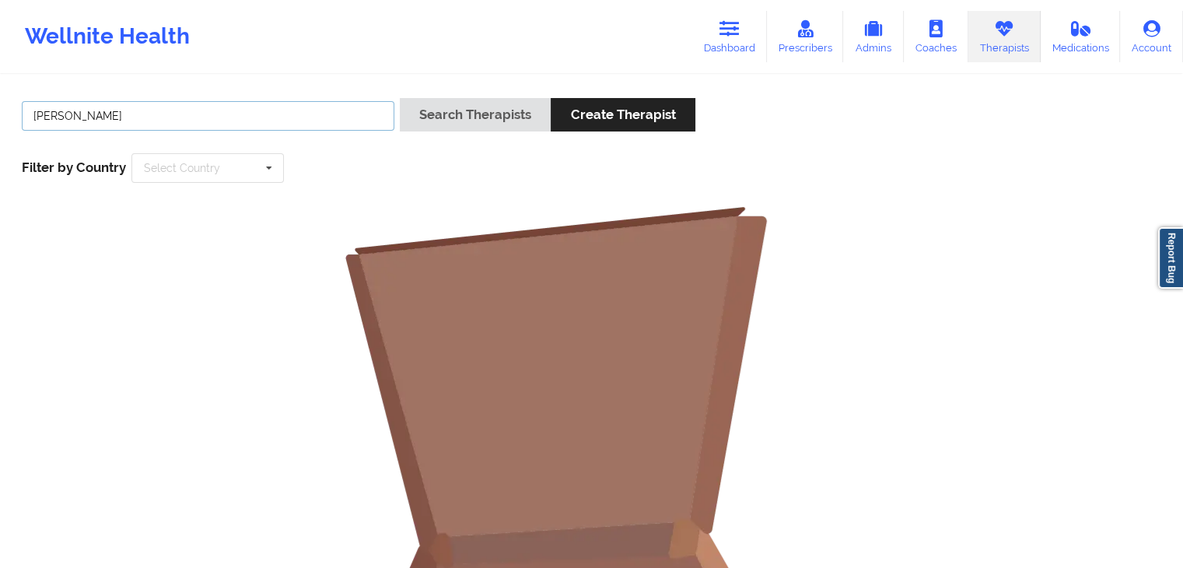
drag, startPoint x: 112, startPoint y: 113, endPoint x: 25, endPoint y: 133, distance: 89.4
click at [25, 133] on div "dominique gin" at bounding box center [207, 120] width 383 height 44
click at [400, 98] on button "Search Therapists" at bounding box center [475, 114] width 151 height 33
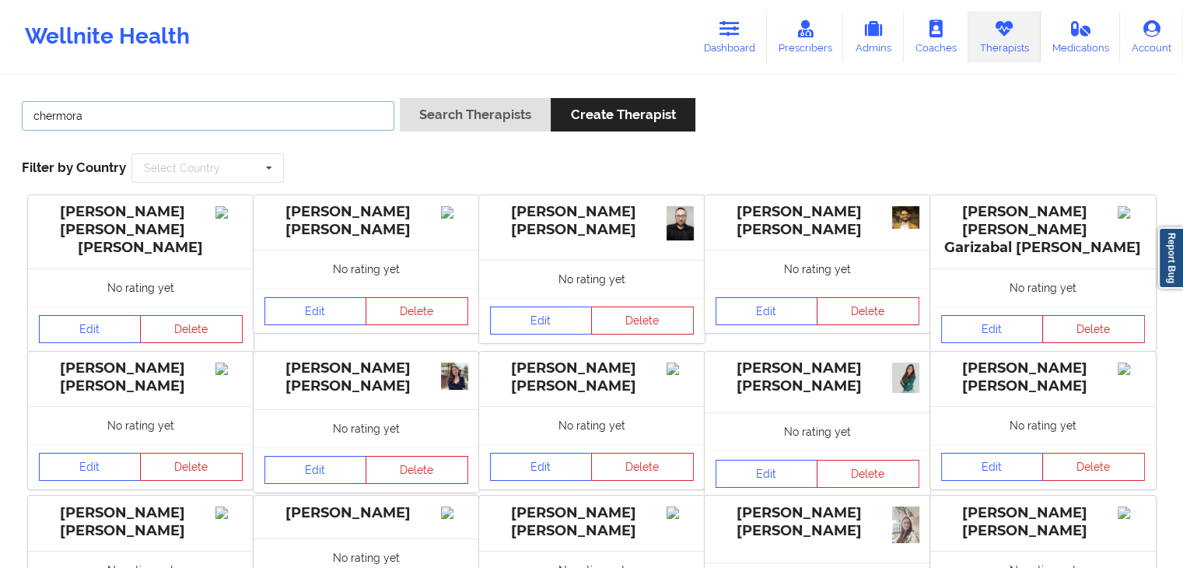
type input "chermora"
click at [400, 98] on button "Search Therapists" at bounding box center [475, 114] width 151 height 33
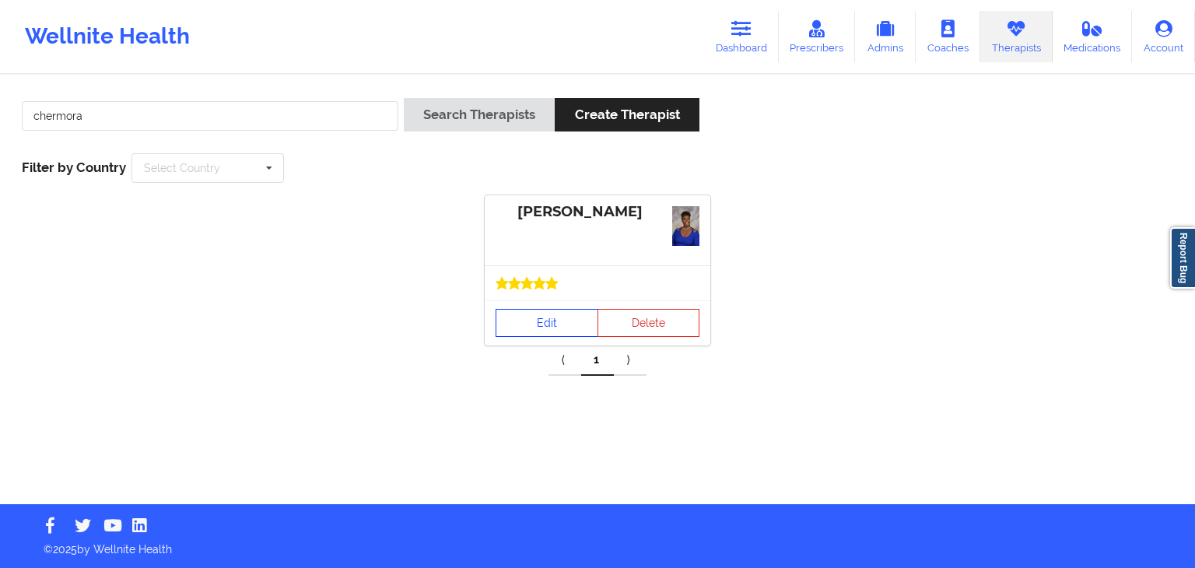
click at [510, 324] on link "Edit" at bounding box center [546, 323] width 103 height 28
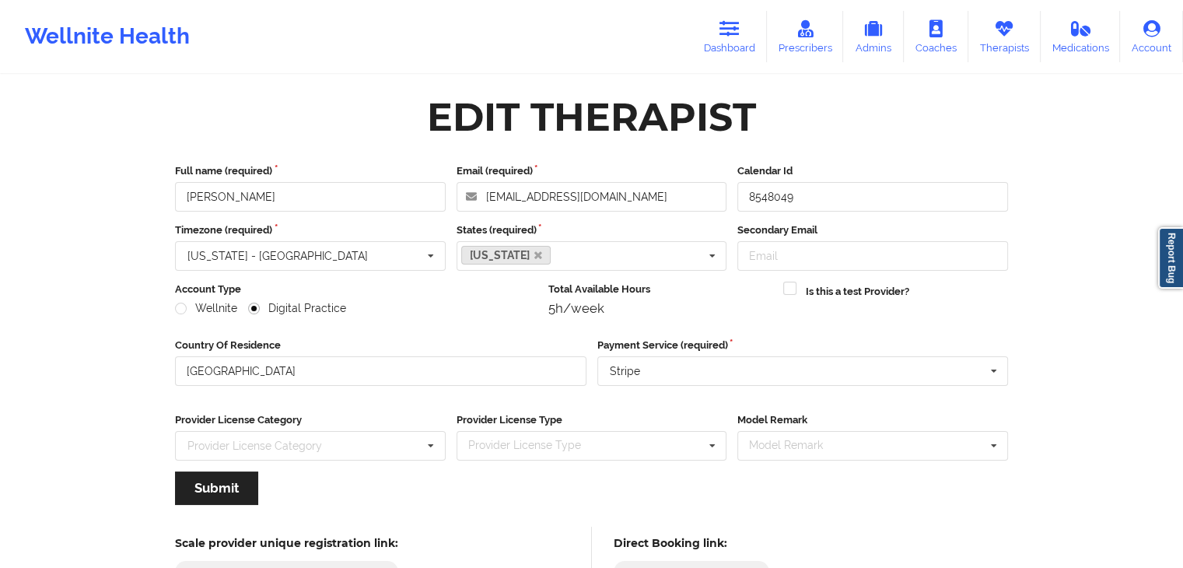
scroll to position [129, 0]
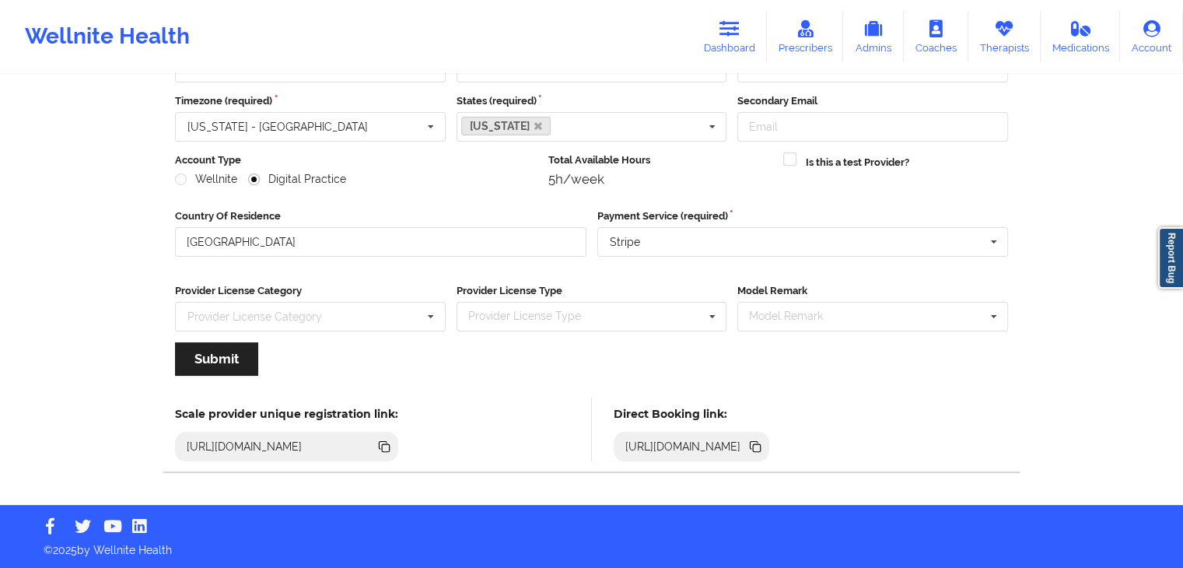
click at [764, 452] on icon at bounding box center [755, 446] width 17 height 17
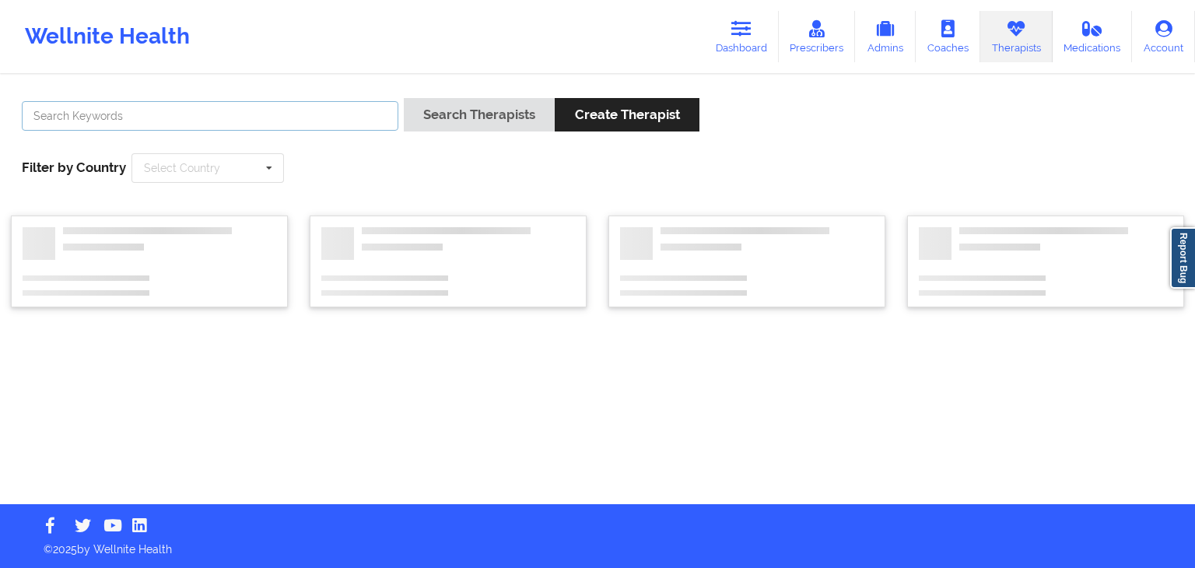
click at [129, 107] on input "text" at bounding box center [210, 116] width 376 height 30
type input "gerrie hod"
click at [404, 98] on button "Search Therapists" at bounding box center [479, 114] width 151 height 33
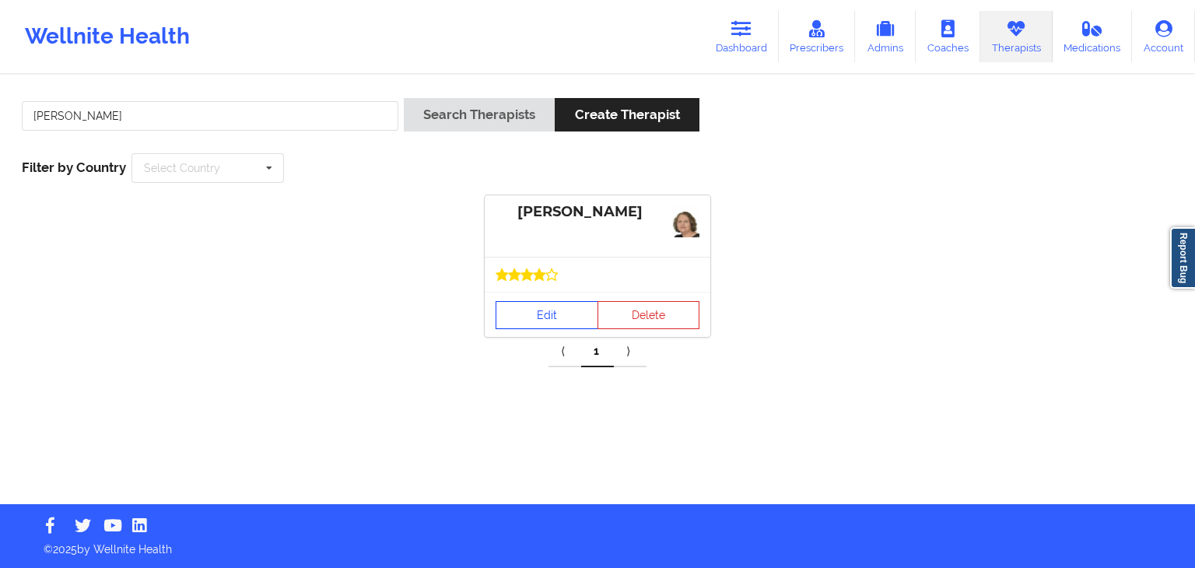
click at [554, 324] on link "Edit" at bounding box center [546, 315] width 103 height 28
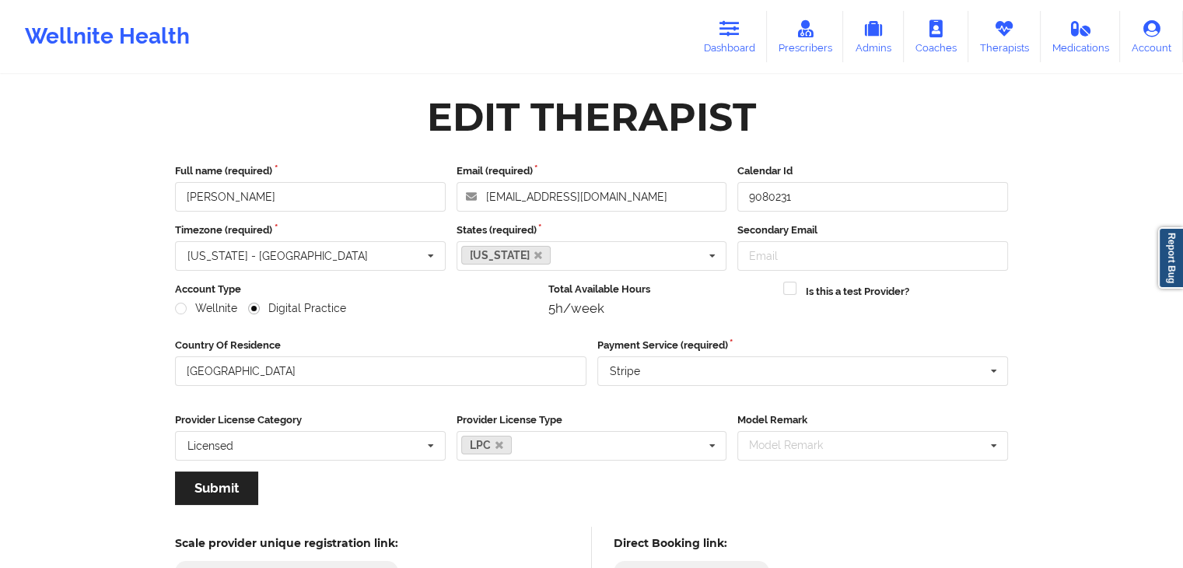
scroll to position [129, 0]
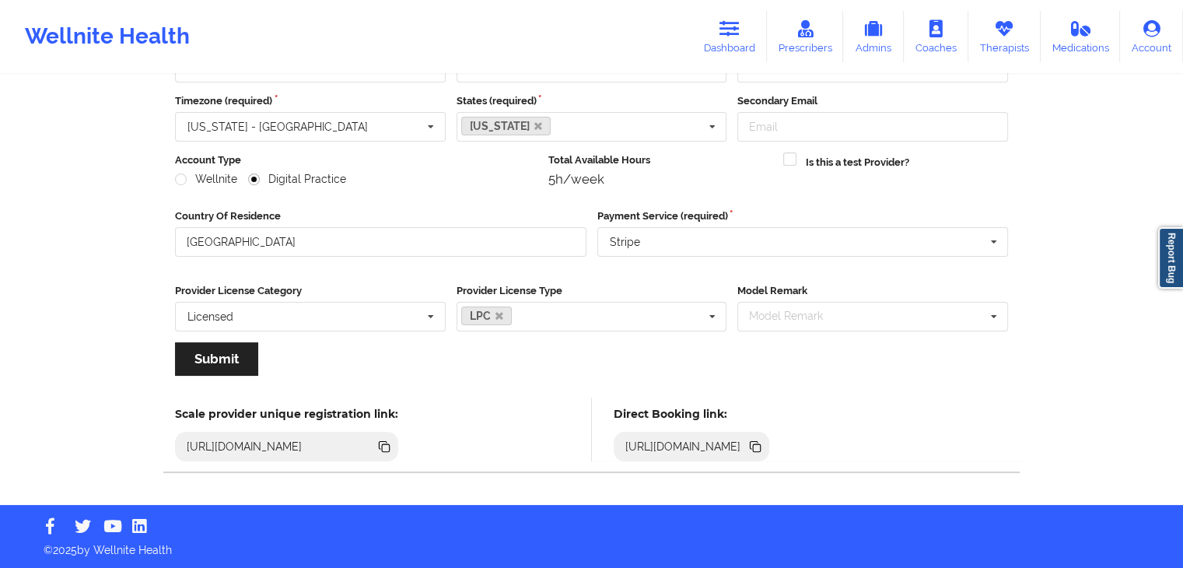
click at [758, 443] on icon at bounding box center [755, 445] width 8 height 8
drag, startPoint x: 728, startPoint y: 34, endPoint x: 1061, endPoint y: 68, distance: 334.7
click at [728, 34] on icon at bounding box center [729, 28] width 20 height 17
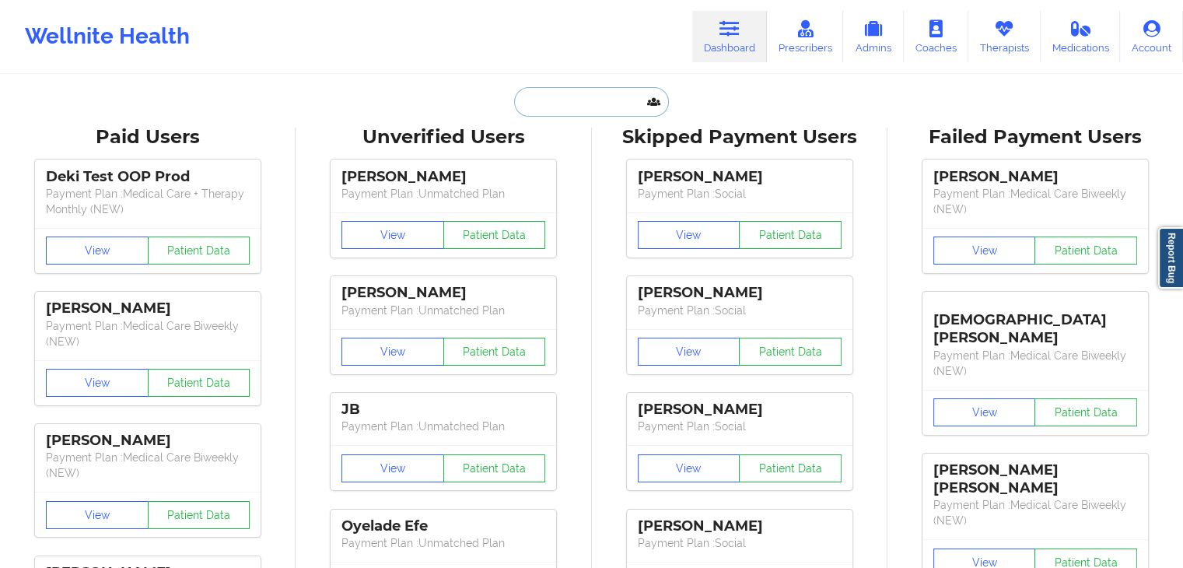
click at [619, 103] on input "text" at bounding box center [591, 102] width 154 height 30
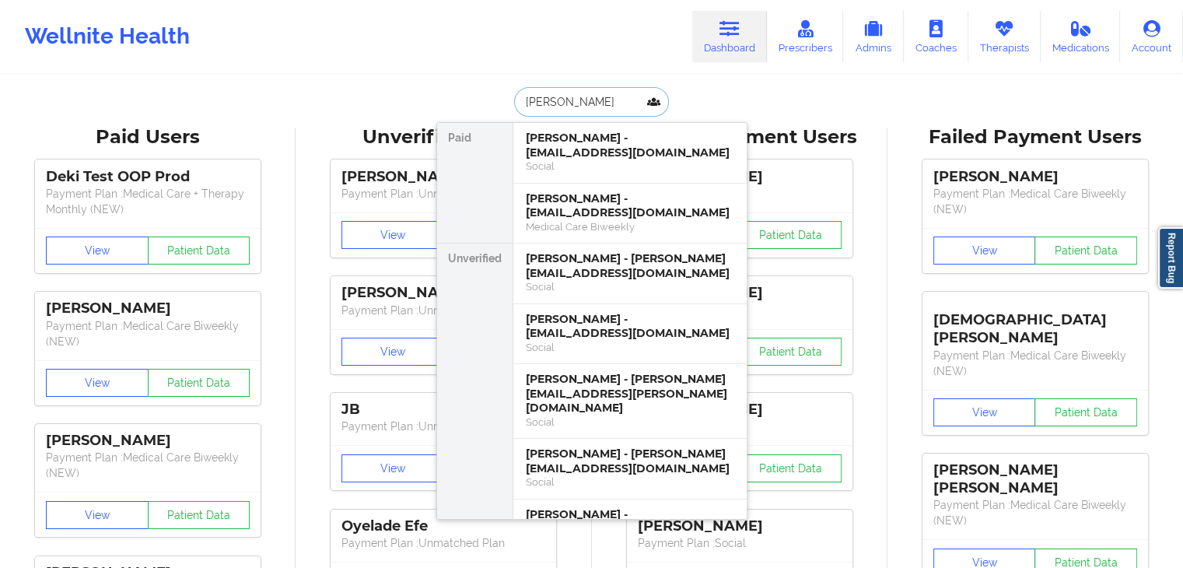
type input "jeffrey sza"
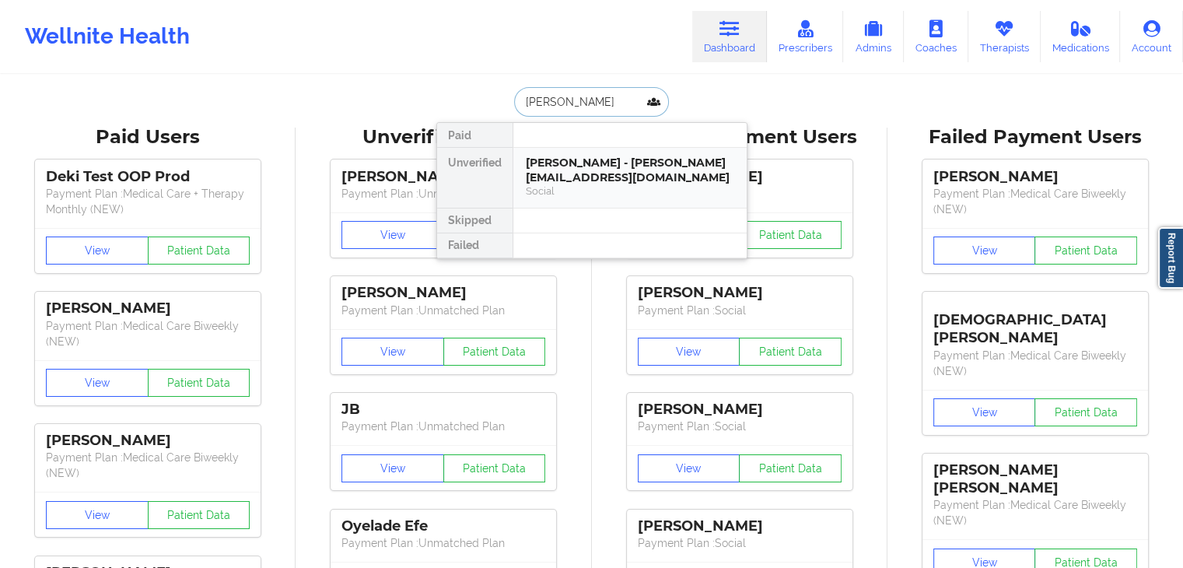
click at [611, 184] on div "Social" at bounding box center [630, 190] width 208 height 13
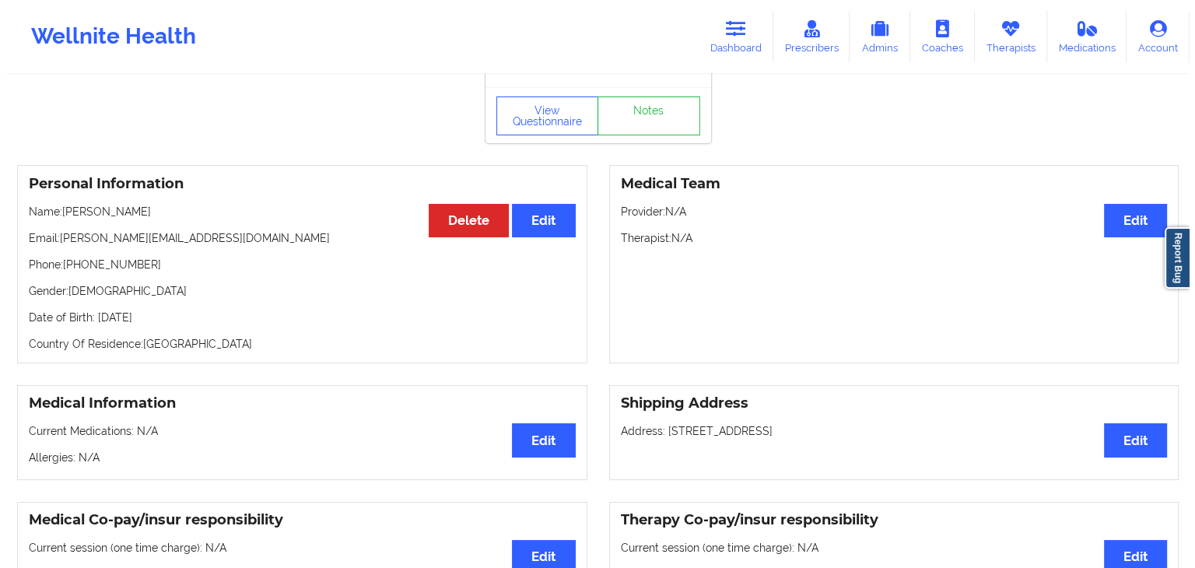
scroll to position [35, 0]
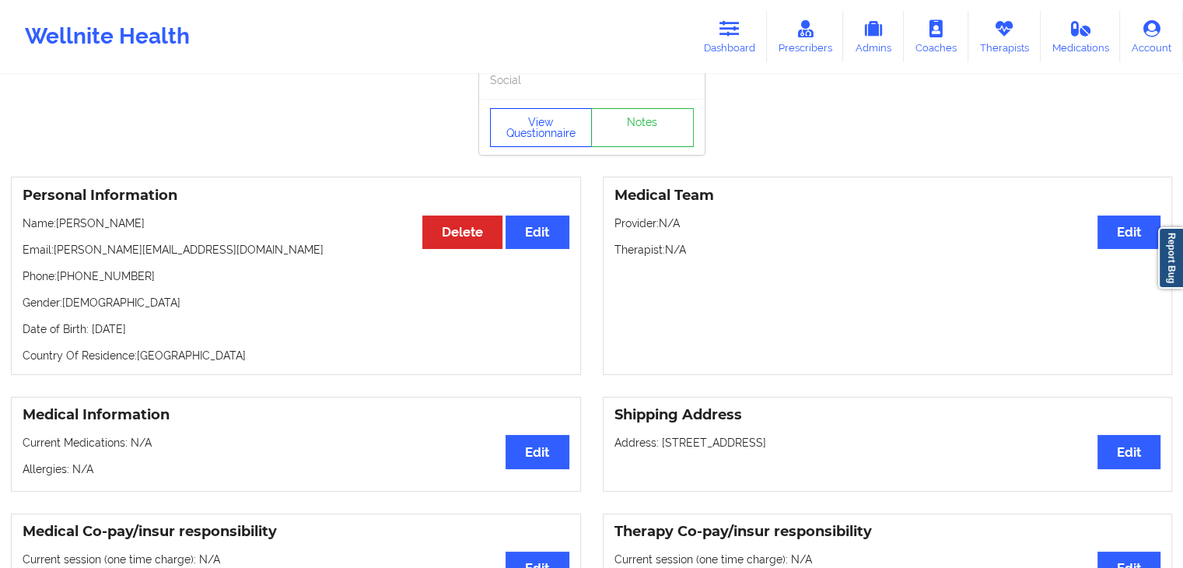
click at [538, 141] on button "View Questionnaire" at bounding box center [541, 127] width 103 height 39
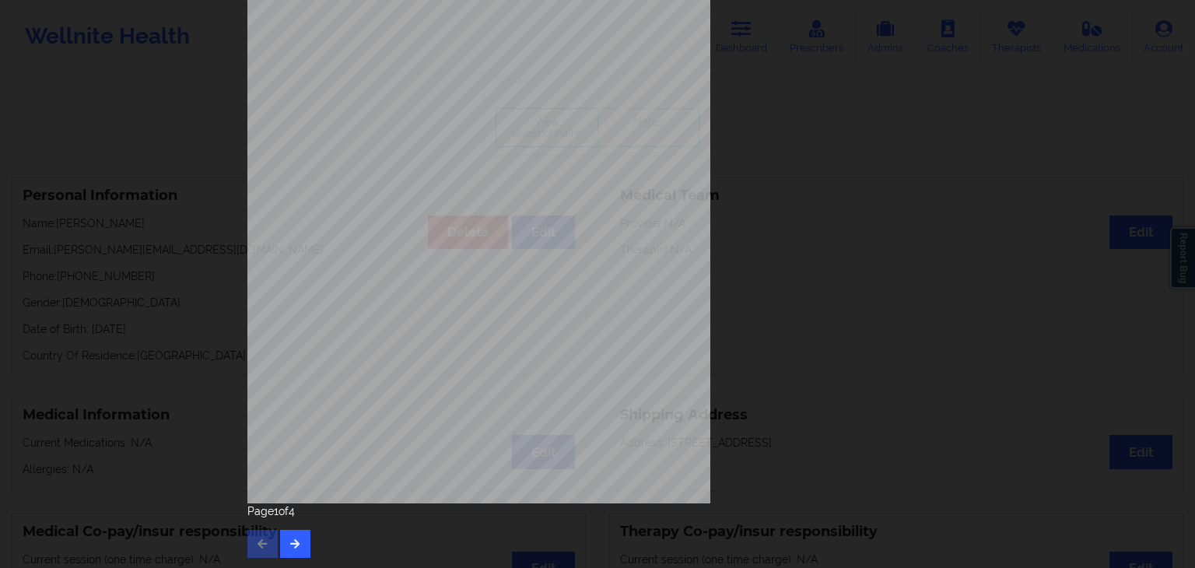
scroll to position [174, 0]
click at [283, 536] on button "button" at bounding box center [295, 543] width 30 height 28
click at [289, 537] on icon "button" at bounding box center [295, 541] width 13 height 9
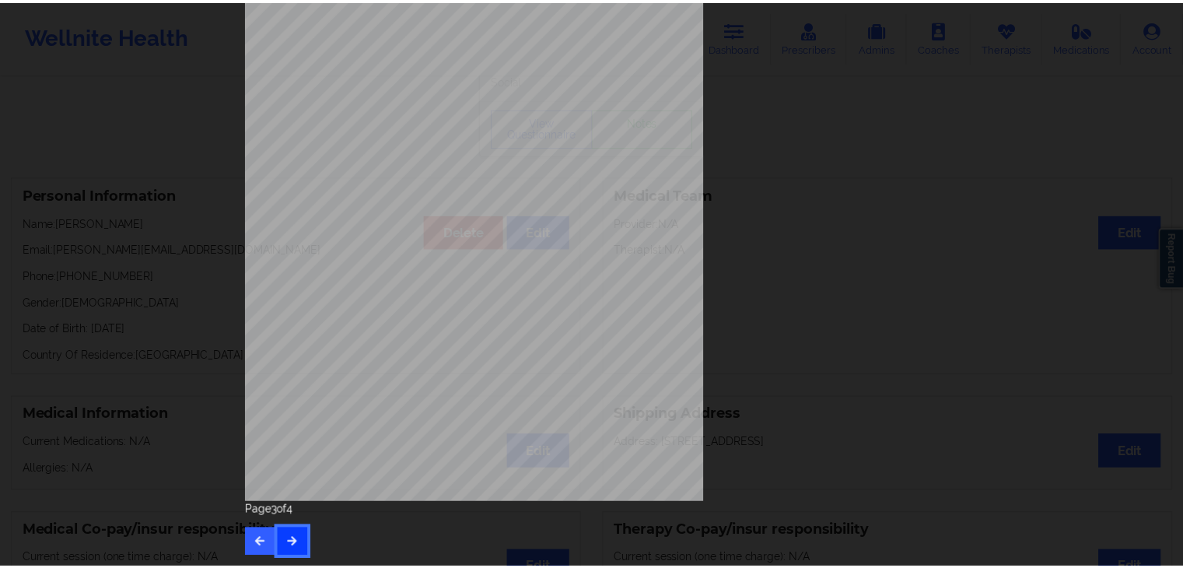
scroll to position [0, 0]
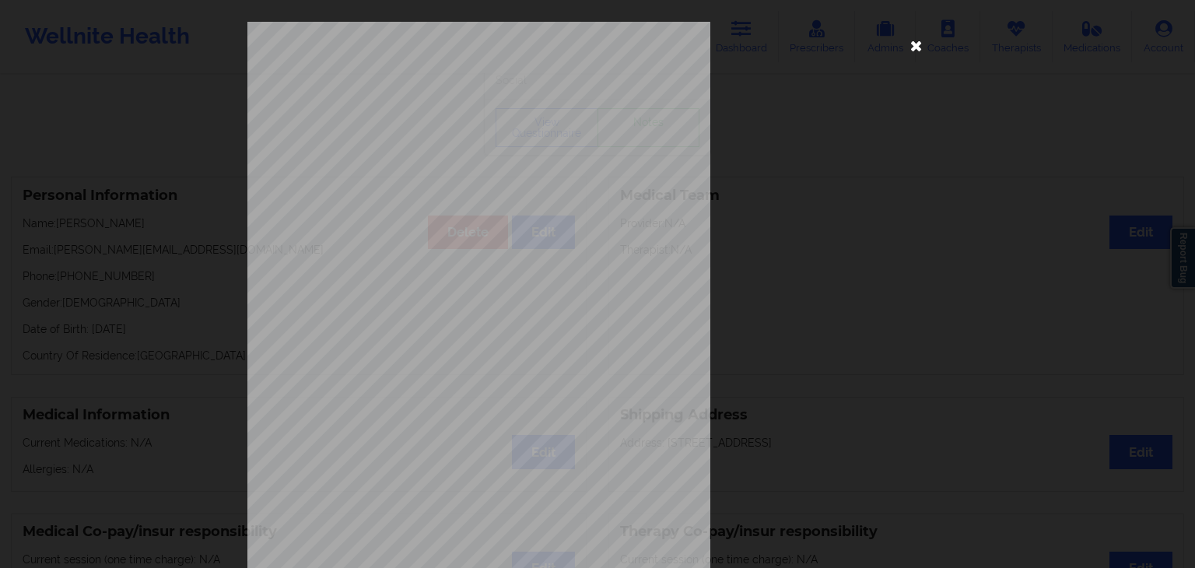
click at [924, 44] on icon at bounding box center [916, 45] width 25 height 25
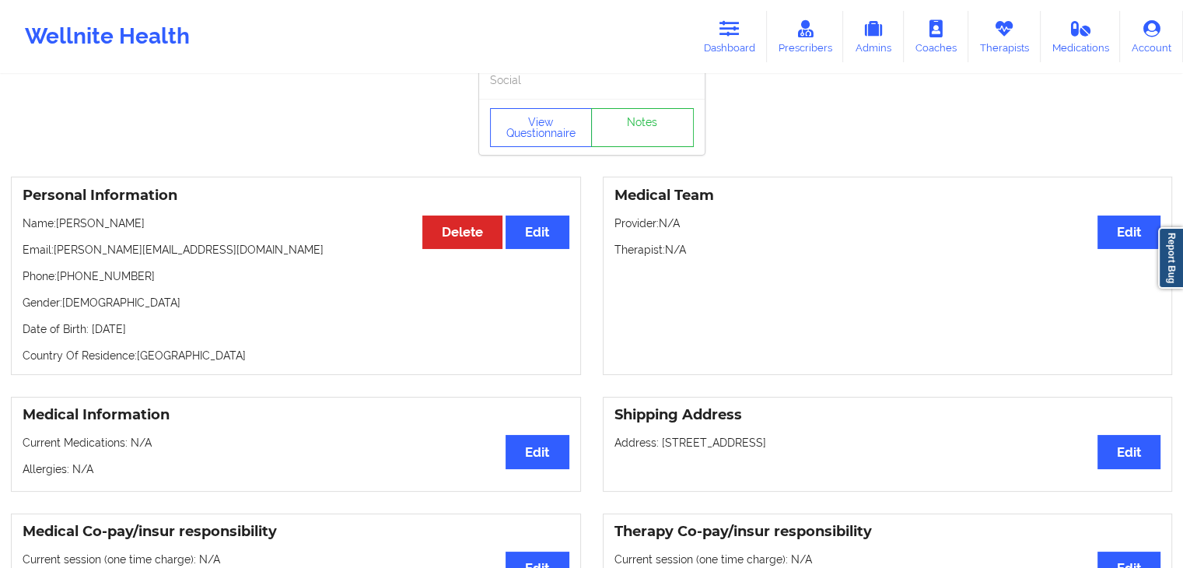
drag, startPoint x: 724, startPoint y: 43, endPoint x: 848, endPoint y: 70, distance: 126.6
click at [724, 43] on link "Dashboard" at bounding box center [729, 36] width 75 height 51
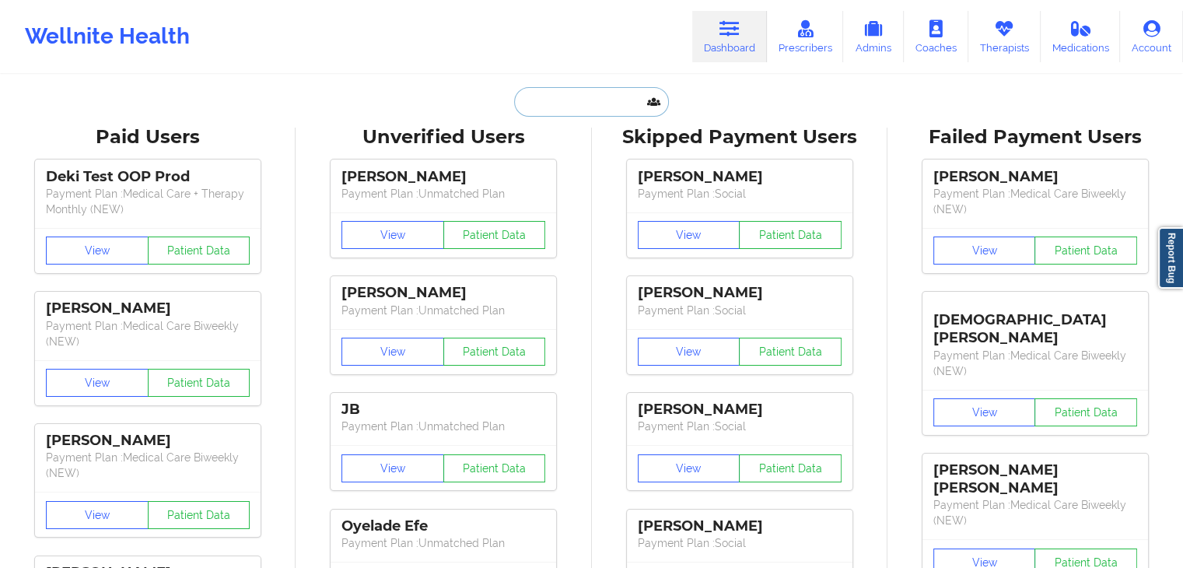
click at [622, 106] on input "text" at bounding box center [591, 102] width 154 height 30
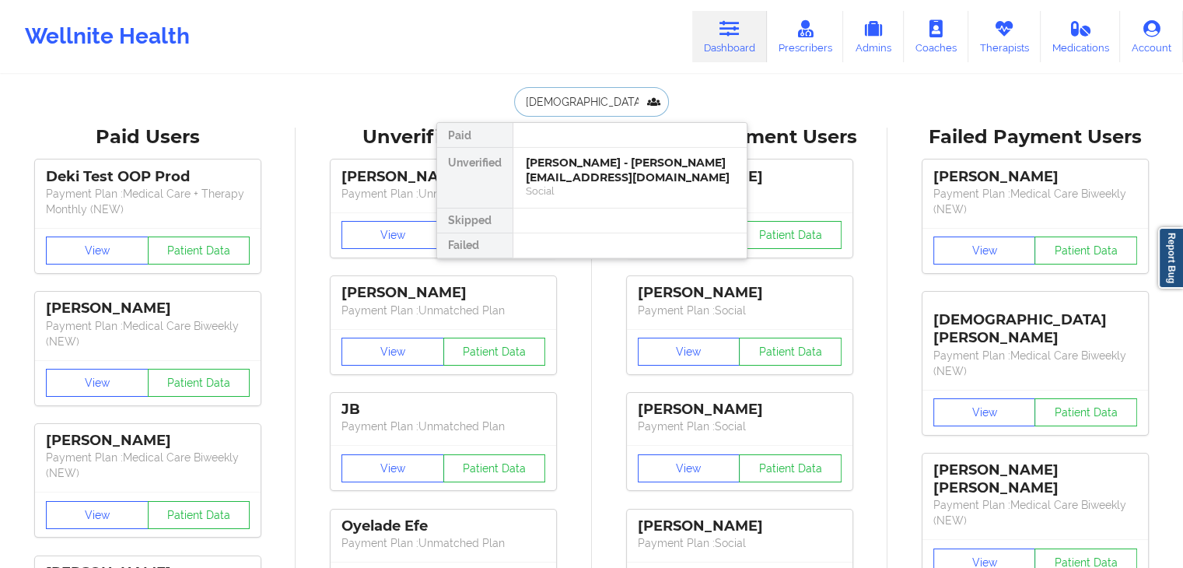
type input "shinica"
click at [604, 188] on div "Social" at bounding box center [630, 190] width 208 height 13
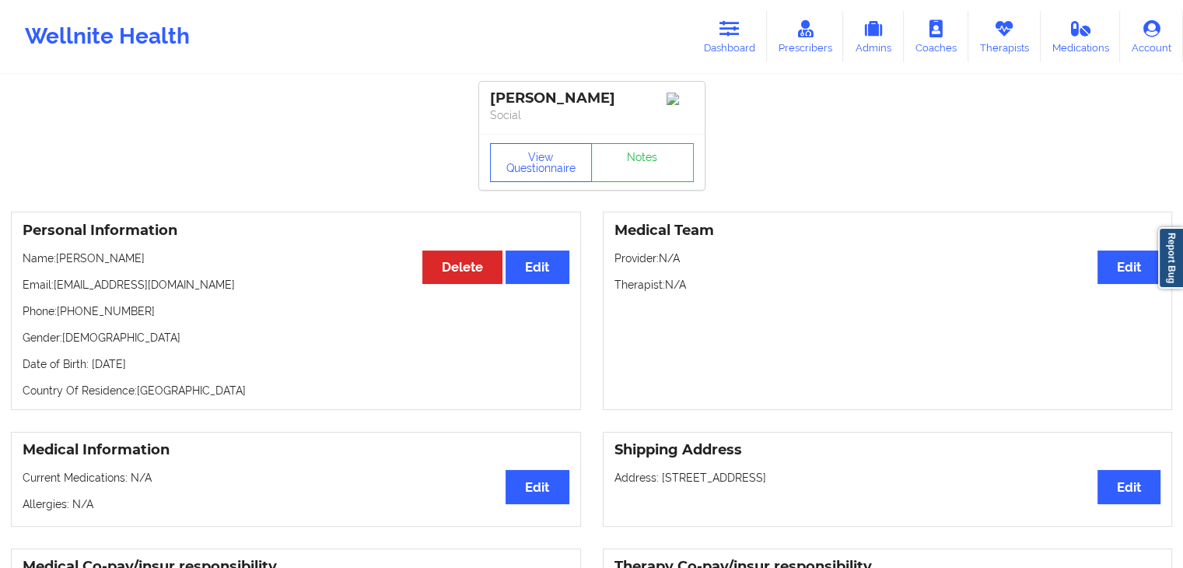
click at [567, 134] on div "Shinica Haynes Social" at bounding box center [592, 108] width 226 height 52
click at [568, 169] on button "View Questionnaire" at bounding box center [541, 162] width 103 height 39
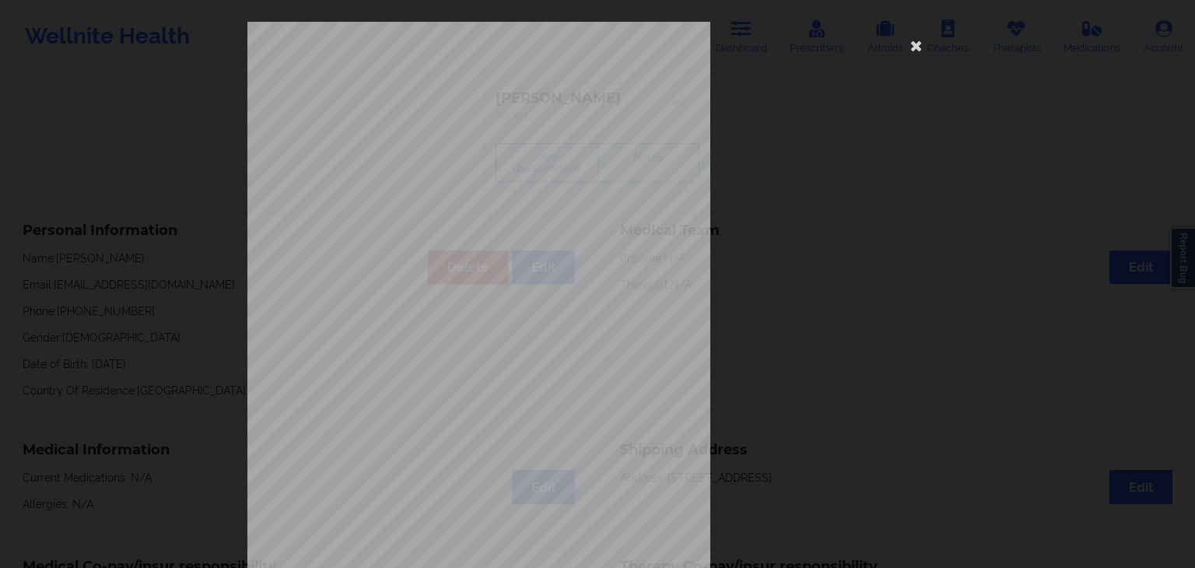
click at [440, 344] on span "Please tell us your shipping address" at bounding box center [473, 344] width 131 height 9
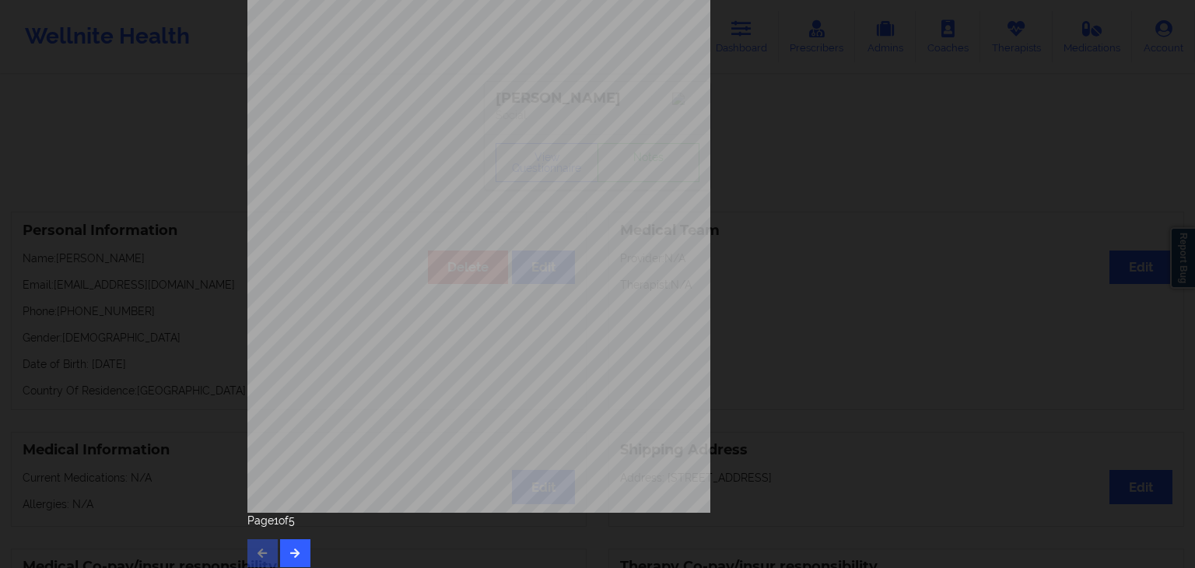
scroll to position [174, 0]
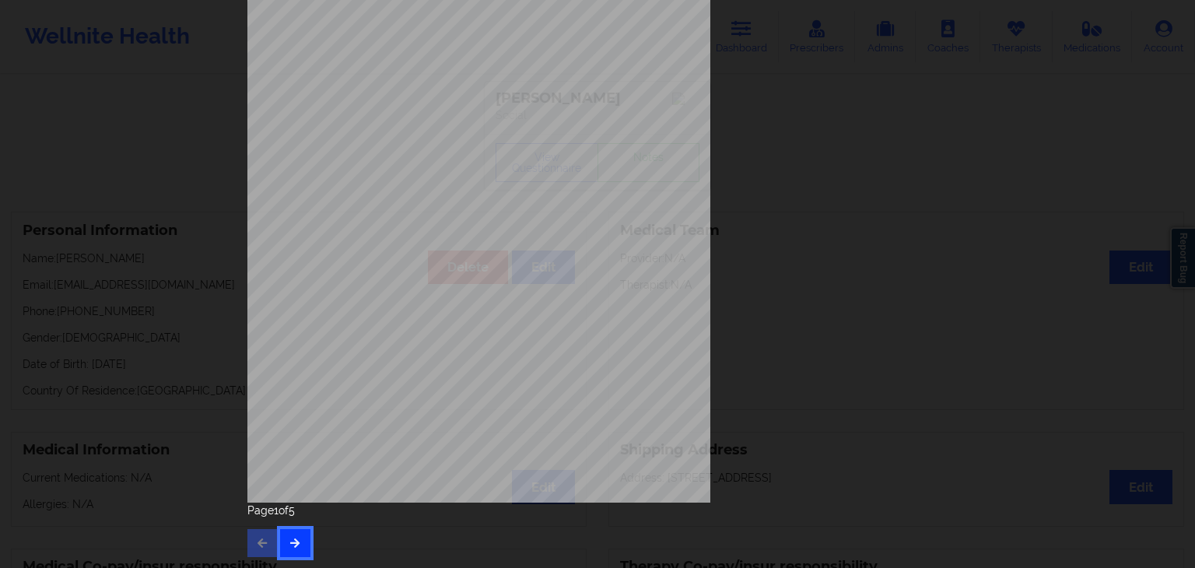
click at [296, 534] on button "button" at bounding box center [295, 543] width 30 height 28
click at [292, 537] on icon "button" at bounding box center [295, 541] width 13 height 9
